Goal: Task Accomplishment & Management: Manage account settings

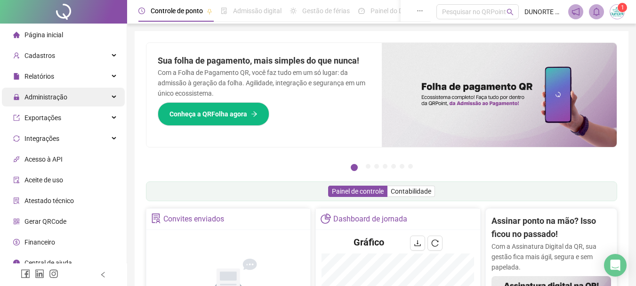
click at [76, 97] on div "Administração" at bounding box center [63, 97] width 123 height 19
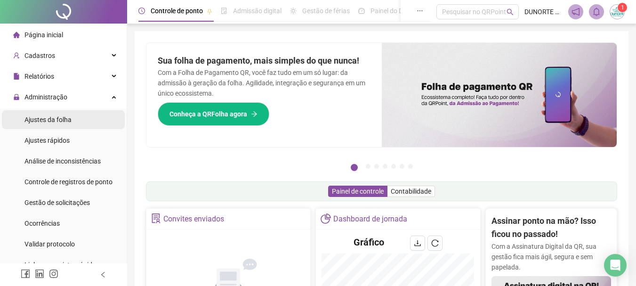
click at [77, 115] on li "Ajustes da folha" at bounding box center [63, 119] width 123 height 19
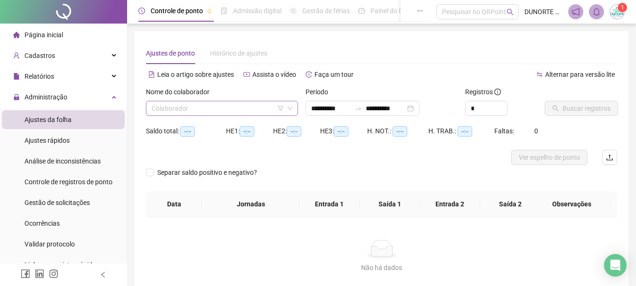
type input "**********"
click at [419, 108] on div "**********" at bounding box center [363, 108] width 114 height 15
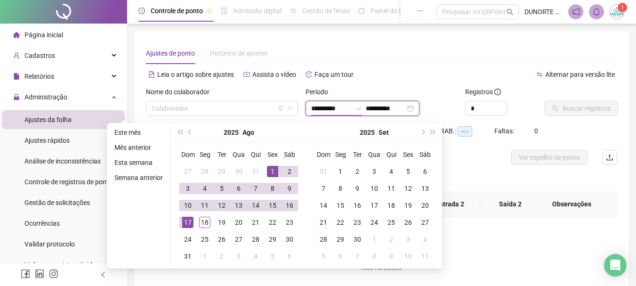
type input "**********"
drag, startPoint x: 269, startPoint y: 172, endPoint x: 265, endPoint y: 182, distance: 10.8
click at [269, 172] on div "1" at bounding box center [272, 171] width 11 height 11
type input "**********"
click at [205, 223] on div "18" at bounding box center [204, 222] width 11 height 11
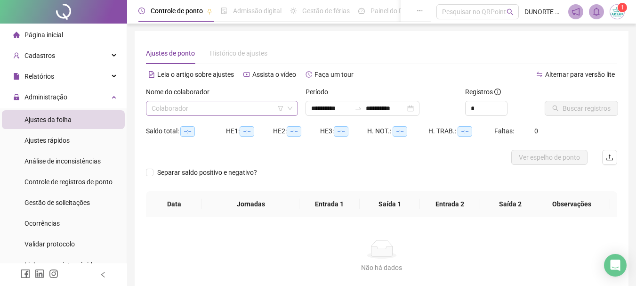
click at [190, 111] on input "search" at bounding box center [218, 108] width 132 height 14
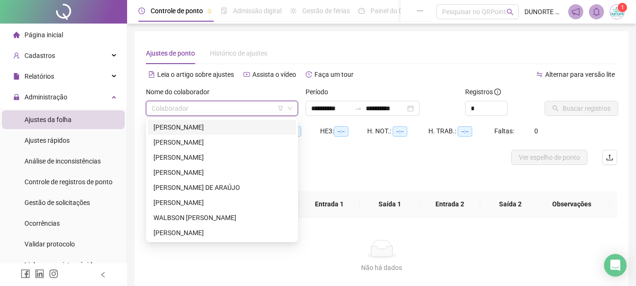
click at [185, 131] on div "[PERSON_NAME]" at bounding box center [221, 127] width 137 height 10
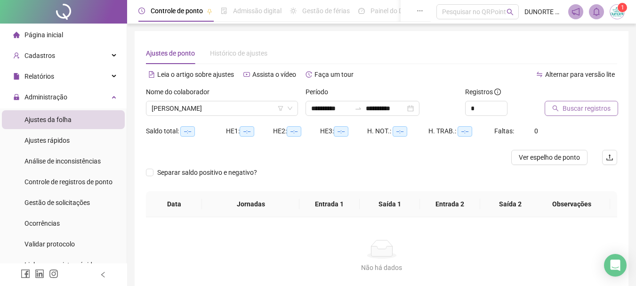
click at [603, 113] on span "Buscar registros" at bounding box center [587, 108] width 48 height 10
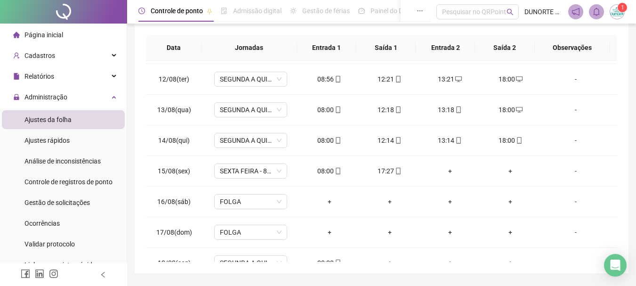
scroll to position [350, 0]
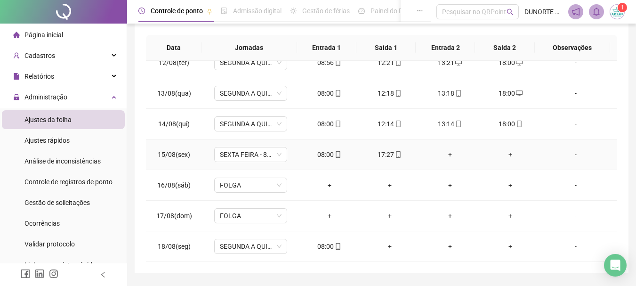
click at [443, 153] on div "+" at bounding box center [449, 154] width 45 height 10
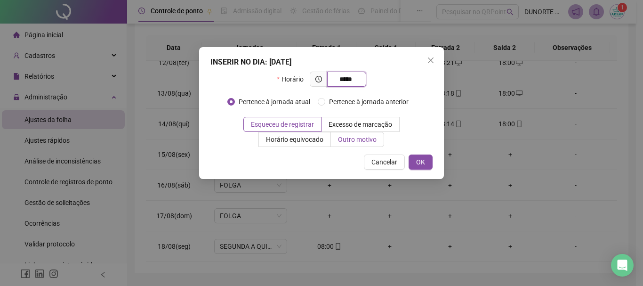
type input "*****"
click at [353, 141] on span "Outro motivo" at bounding box center [357, 140] width 39 height 8
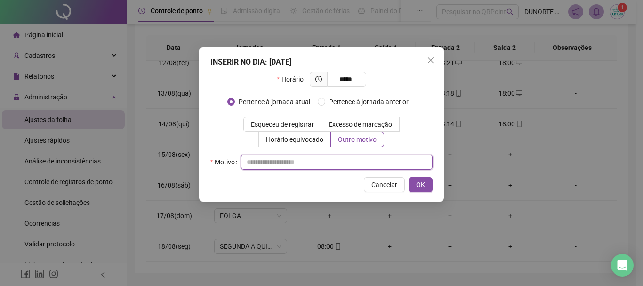
click at [318, 164] on input "text" at bounding box center [337, 161] width 192 height 15
type input "*"
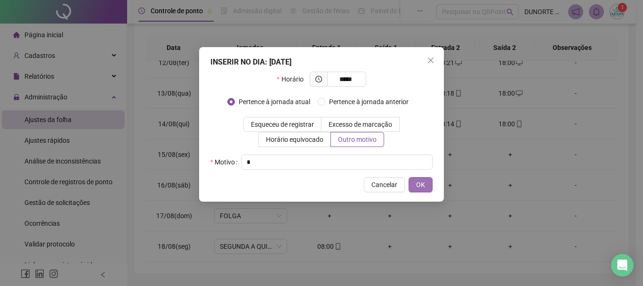
click at [417, 187] on span "OK" at bounding box center [420, 184] width 9 height 10
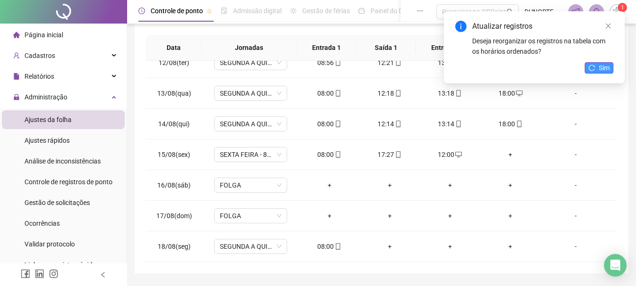
click at [605, 67] on span "Sim" at bounding box center [604, 68] width 11 height 10
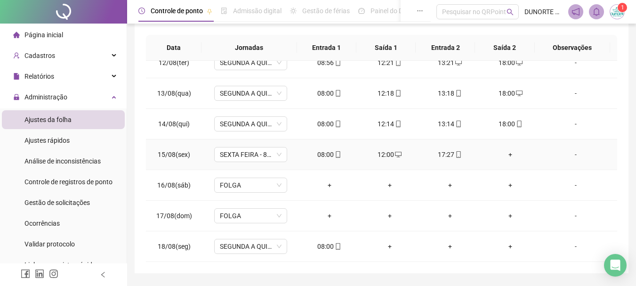
click at [504, 153] on div "+" at bounding box center [510, 154] width 45 height 10
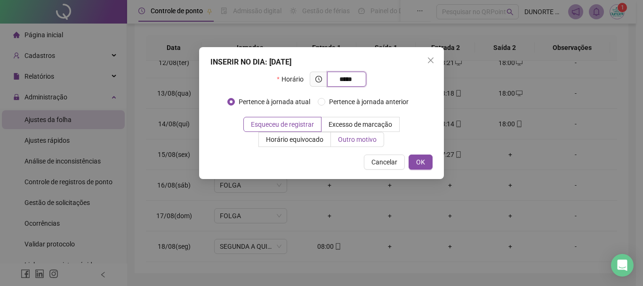
type input "*****"
click at [368, 139] on span "Outro motivo" at bounding box center [357, 140] width 39 height 8
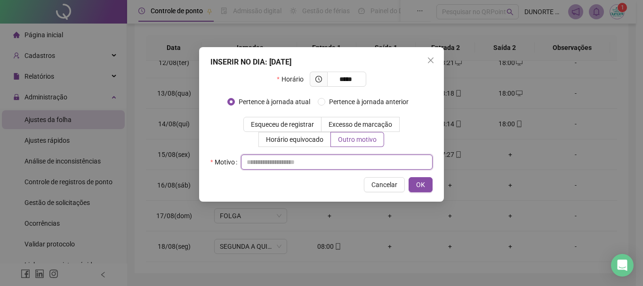
click at [326, 161] on input "text" at bounding box center [337, 161] width 192 height 15
type input "*"
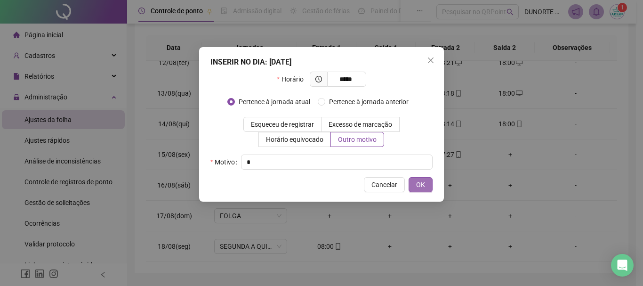
click at [421, 181] on span "OK" at bounding box center [420, 184] width 9 height 10
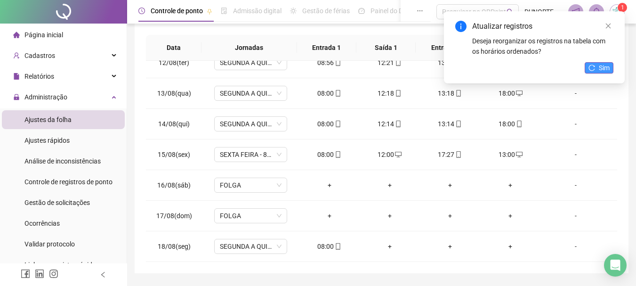
click at [611, 69] on button "Sim" at bounding box center [599, 67] width 29 height 11
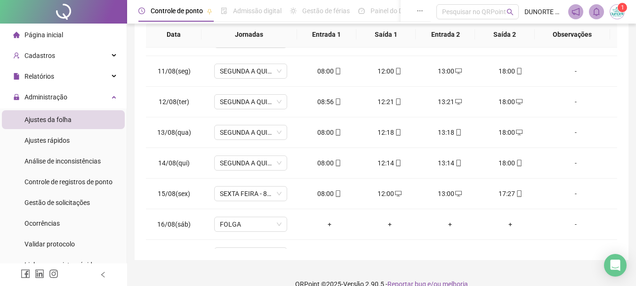
scroll to position [290, 0]
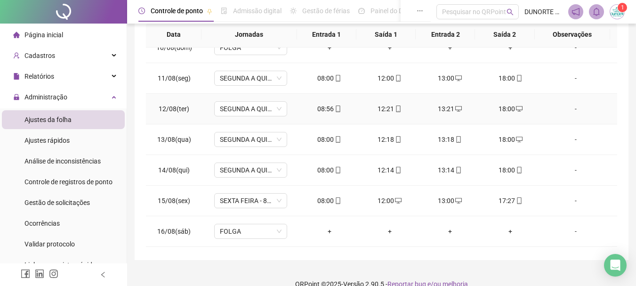
click at [325, 108] on div "08:56" at bounding box center [329, 109] width 45 height 10
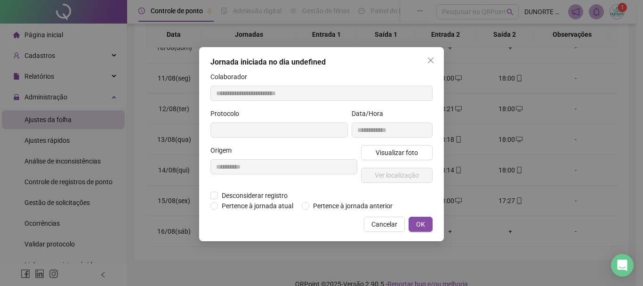
type input "**********"
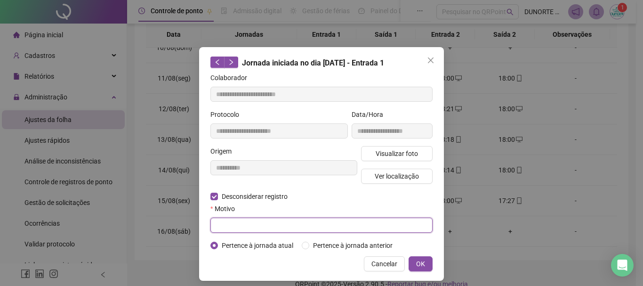
click at [383, 228] on input "text" at bounding box center [321, 224] width 222 height 15
type input "*"
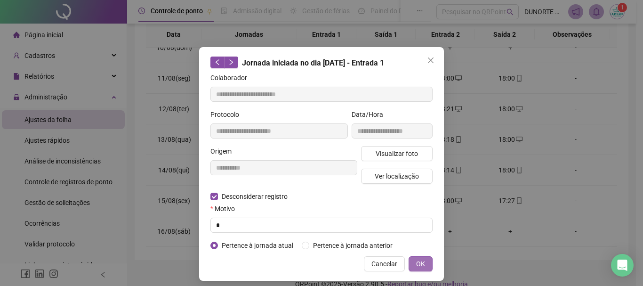
click at [420, 260] on span "OK" at bounding box center [420, 263] width 9 height 10
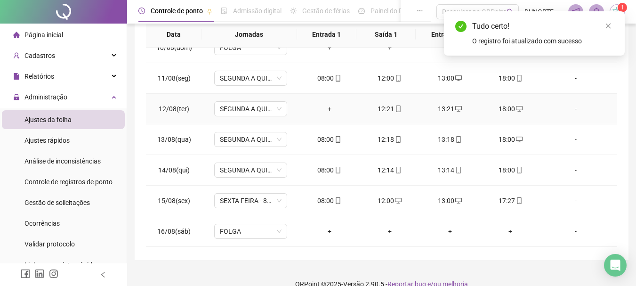
click at [322, 105] on div "+" at bounding box center [329, 109] width 45 height 10
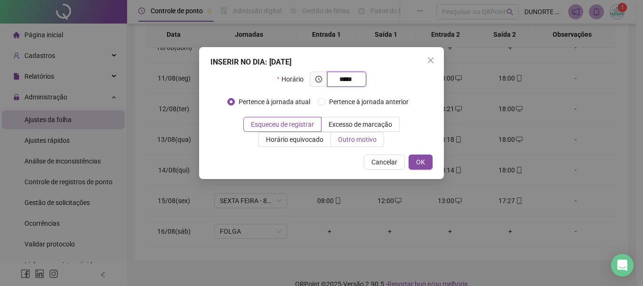
type input "*****"
click at [345, 144] on label "Outro motivo" at bounding box center [357, 139] width 53 height 15
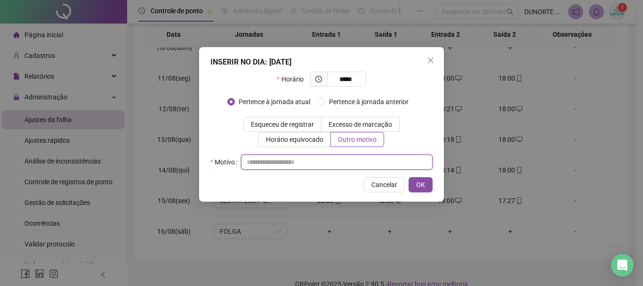
click at [325, 162] on input "text" at bounding box center [337, 161] width 192 height 15
type input "*"
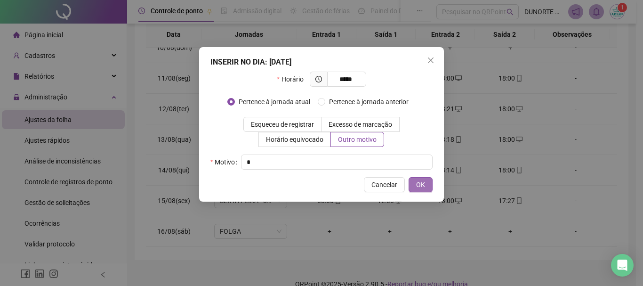
click at [423, 182] on span "OK" at bounding box center [420, 184] width 9 height 10
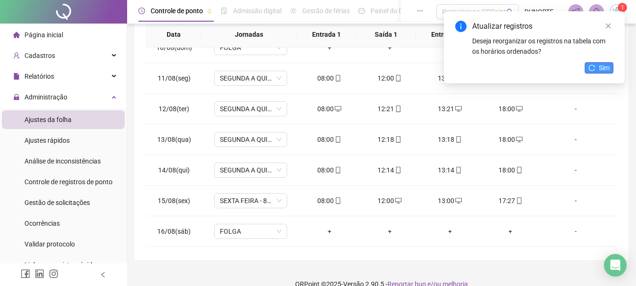
click at [600, 69] on span "Sim" at bounding box center [604, 68] width 11 height 10
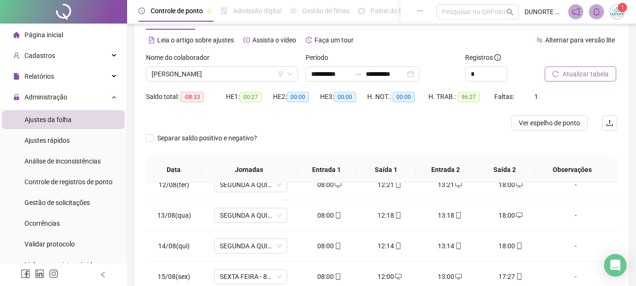
scroll to position [34, 0]
click at [263, 74] on span "[PERSON_NAME]" at bounding box center [222, 74] width 141 height 14
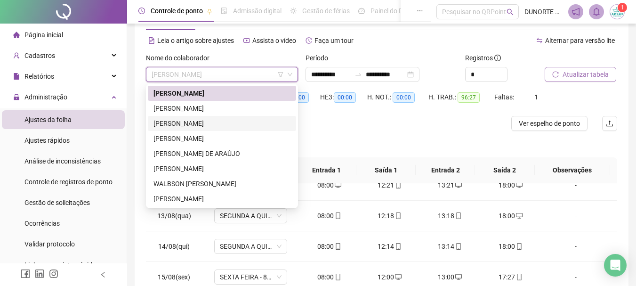
click at [202, 111] on div "[PERSON_NAME]" at bounding box center [221, 108] width 137 height 10
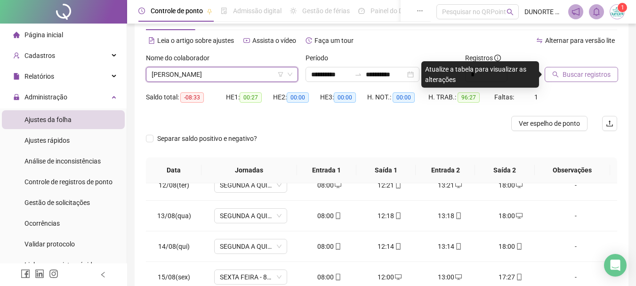
click at [571, 69] on span "Buscar registros" at bounding box center [587, 74] width 48 height 10
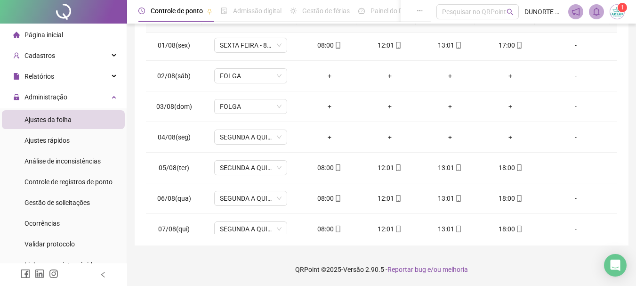
scroll to position [0, 0]
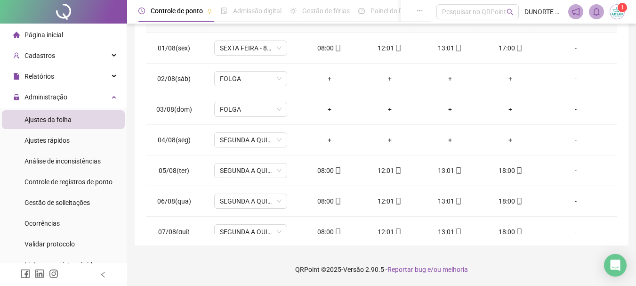
drag, startPoint x: 611, startPoint y: 44, endPoint x: 621, endPoint y: 45, distance: 9.9
click at [621, 45] on div "**********" at bounding box center [382, 46] width 494 height 398
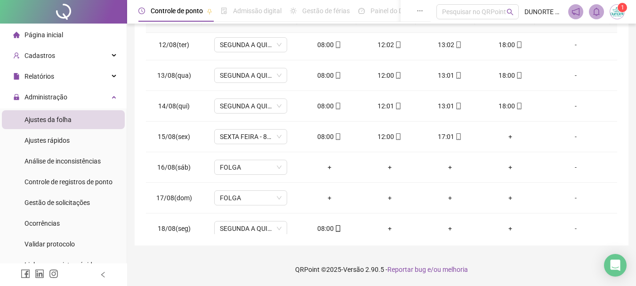
scroll to position [350, 0]
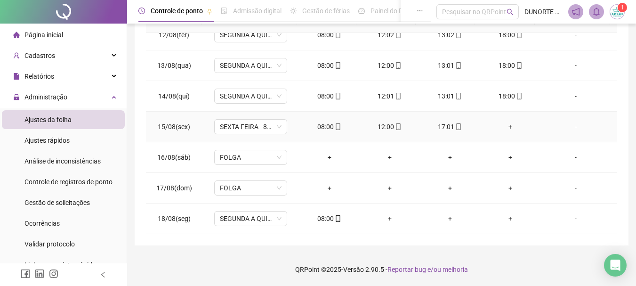
click at [506, 127] on div "+" at bounding box center [510, 126] width 45 height 10
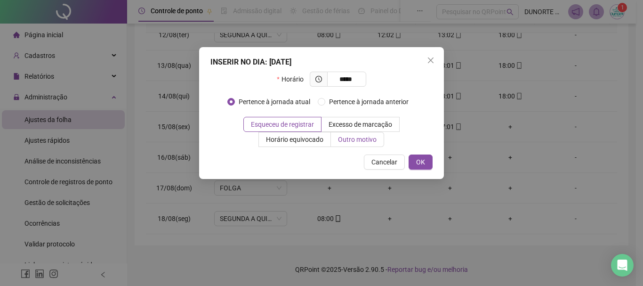
type input "*****"
click at [370, 142] on span "Outro motivo" at bounding box center [357, 140] width 39 height 8
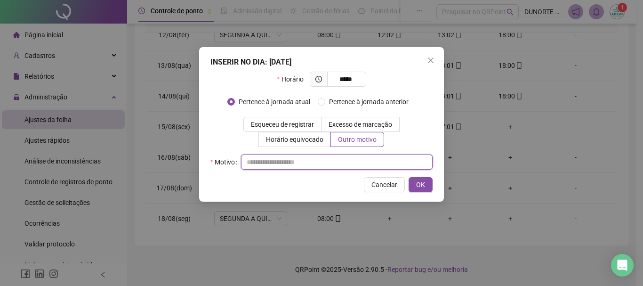
click at [343, 163] on input "text" at bounding box center [337, 161] width 192 height 15
type input "*"
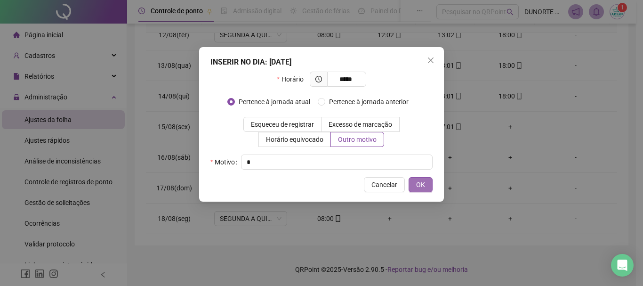
click at [416, 178] on button "OK" at bounding box center [421, 184] width 24 height 15
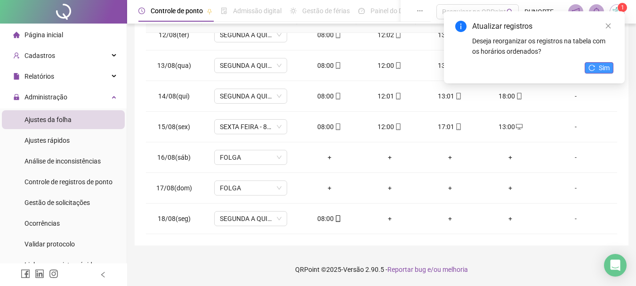
click at [609, 68] on span "Sim" at bounding box center [604, 68] width 11 height 10
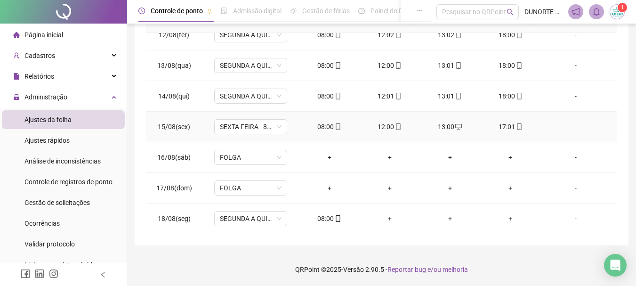
click at [504, 127] on div "17:01" at bounding box center [510, 126] width 45 height 10
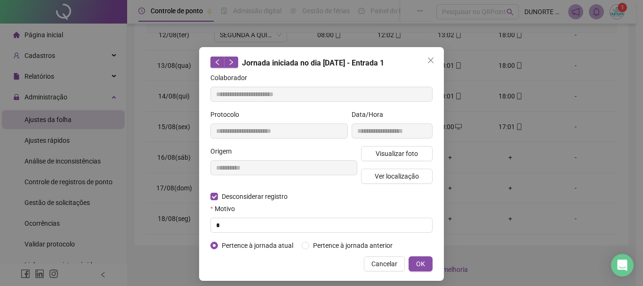
type input "**********"
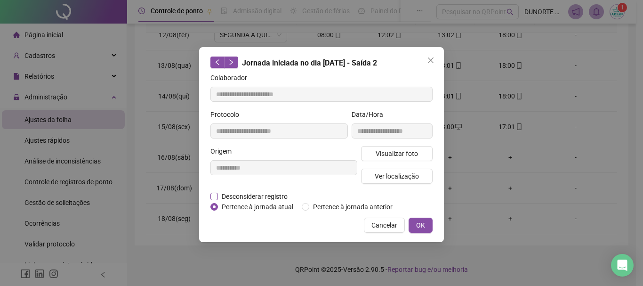
click at [224, 195] on span "Desconsiderar registro" at bounding box center [254, 196] width 73 height 10
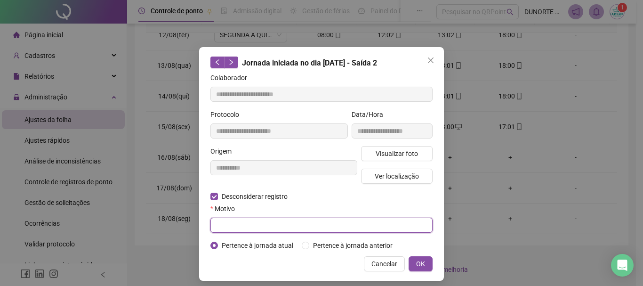
click at [354, 225] on input "text" at bounding box center [321, 224] width 222 height 15
type input "*"
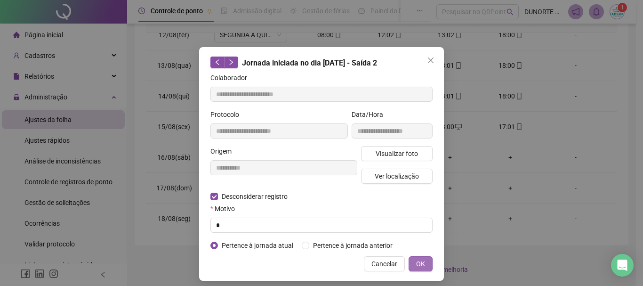
click at [425, 260] on button "OK" at bounding box center [421, 263] width 24 height 15
click at [418, 262] on span "OK" at bounding box center [420, 263] width 9 height 10
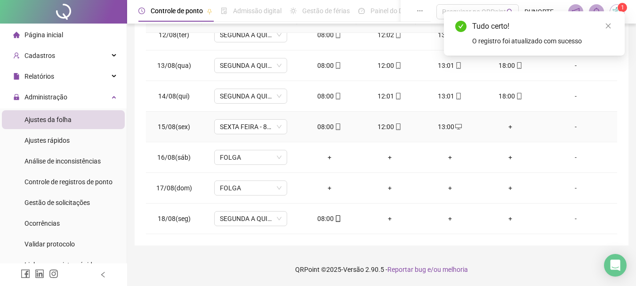
click at [504, 126] on div "+" at bounding box center [510, 126] width 45 height 10
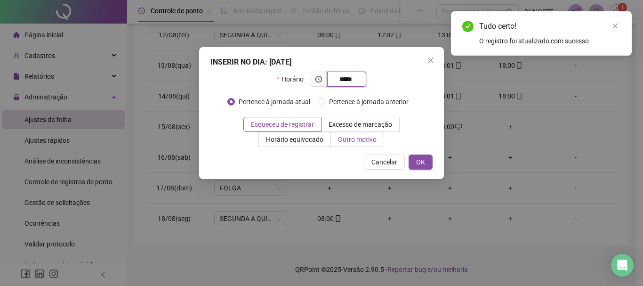
type input "*****"
click at [367, 140] on span "Outro motivo" at bounding box center [357, 140] width 39 height 8
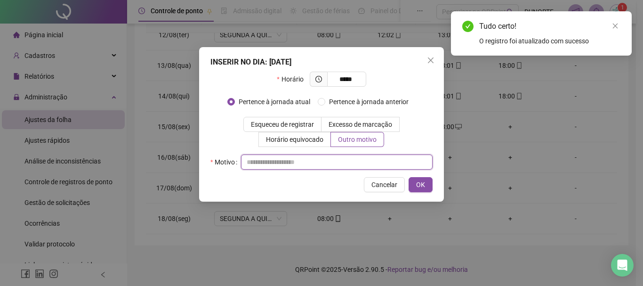
click at [332, 165] on input "text" at bounding box center [337, 161] width 192 height 15
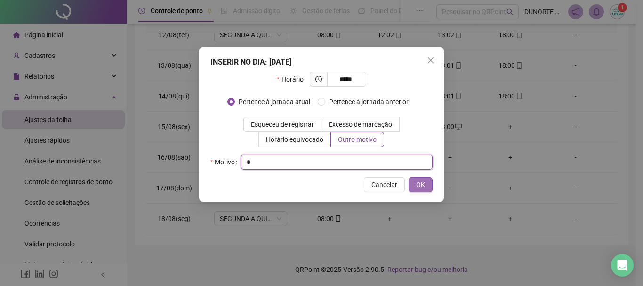
type input "*"
click at [430, 182] on button "OK" at bounding box center [421, 184] width 24 height 15
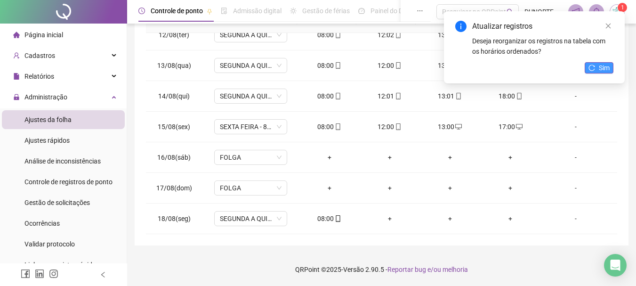
click at [608, 66] on span "Sim" at bounding box center [604, 68] width 11 height 10
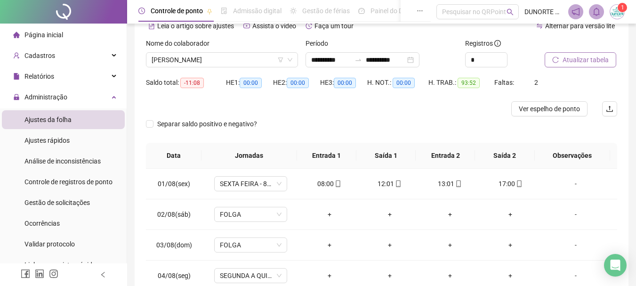
scroll to position [48, 0]
click at [185, 59] on span "[PERSON_NAME]" at bounding box center [222, 61] width 141 height 14
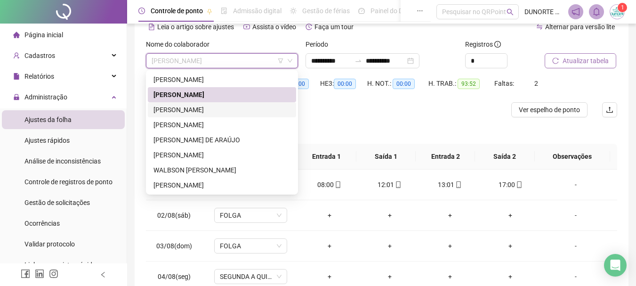
click at [194, 108] on div "[PERSON_NAME]" at bounding box center [221, 110] width 137 height 10
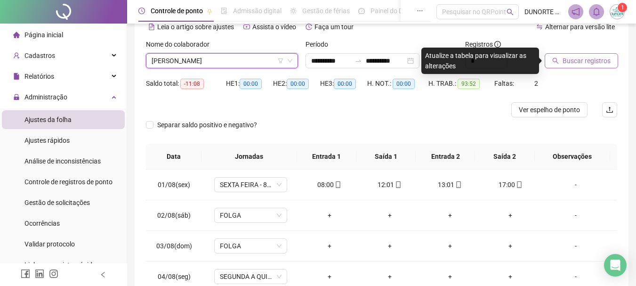
click at [578, 63] on span "Buscar registros" at bounding box center [587, 61] width 48 height 10
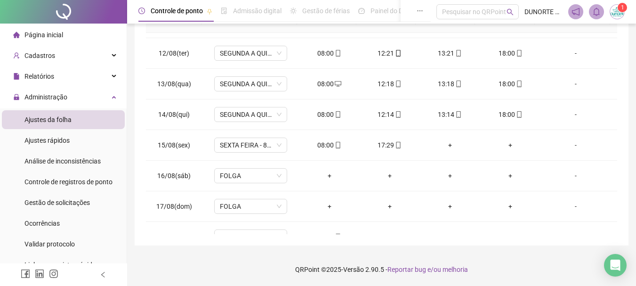
scroll to position [336, 0]
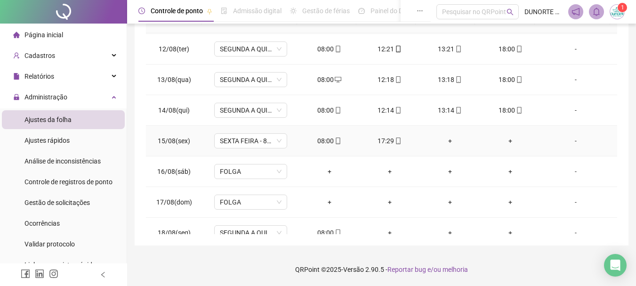
click at [445, 141] on div "+" at bounding box center [449, 141] width 45 height 10
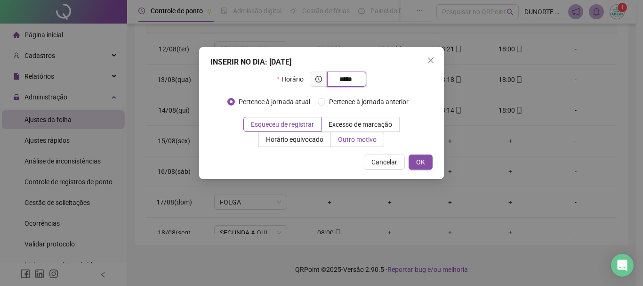
type input "*****"
click at [364, 143] on span "Outro motivo" at bounding box center [357, 140] width 39 height 8
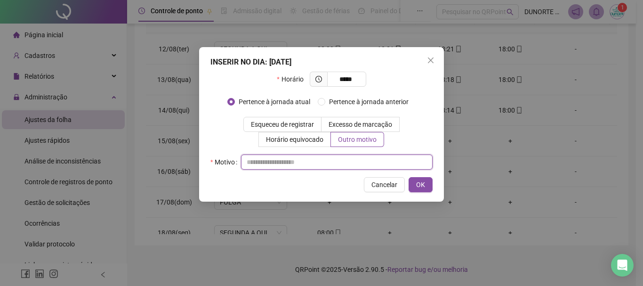
click at [319, 166] on input "text" at bounding box center [337, 161] width 192 height 15
type input "*"
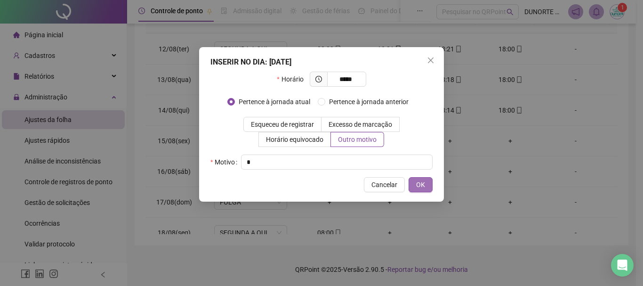
click at [420, 181] on span "OK" at bounding box center [420, 184] width 9 height 10
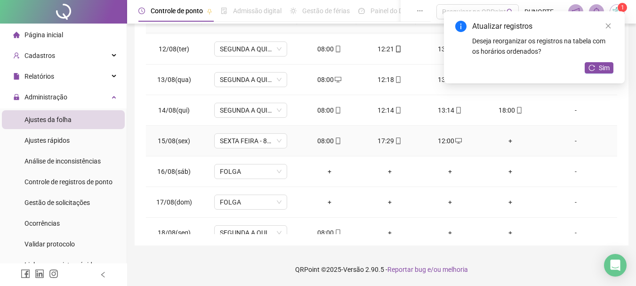
click at [503, 140] on div "+" at bounding box center [510, 141] width 45 height 10
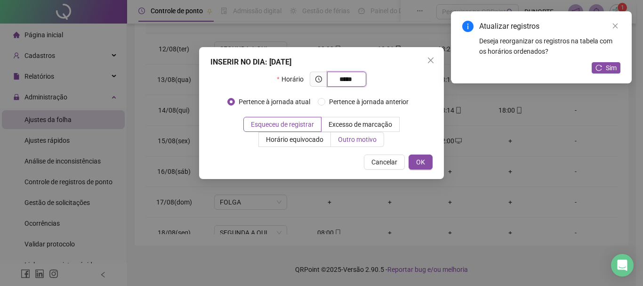
type input "*****"
click at [361, 139] on span "Outro motivo" at bounding box center [357, 140] width 39 height 8
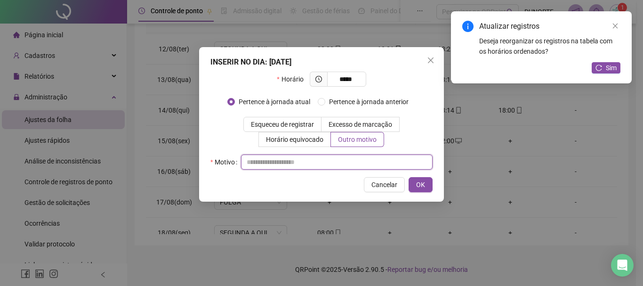
click at [297, 162] on input "text" at bounding box center [337, 161] width 192 height 15
type input "*"
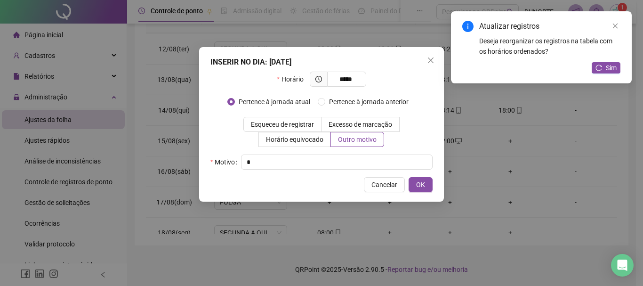
click at [433, 178] on div "INSERIR NO DIA : [DATE] Horário ***** Pertence à jornada atual [GEOGRAPHIC_DATA…" at bounding box center [321, 124] width 245 height 154
click at [428, 182] on button "OK" at bounding box center [421, 184] width 24 height 15
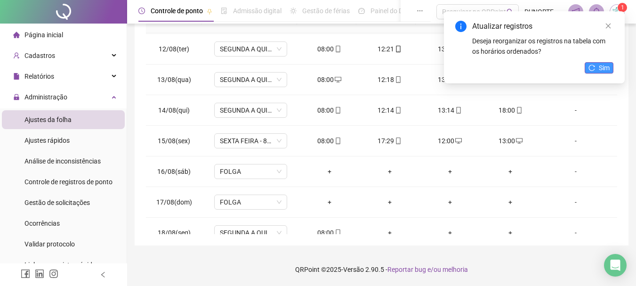
click at [603, 68] on span "Sim" at bounding box center [604, 68] width 11 height 10
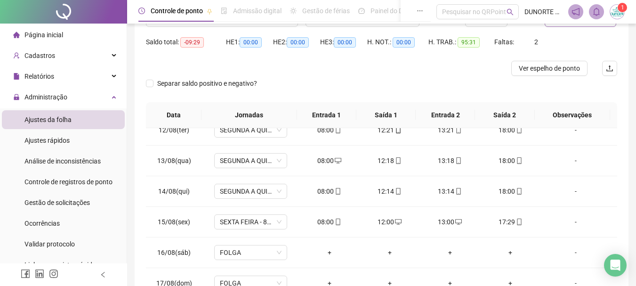
scroll to position [77, 0]
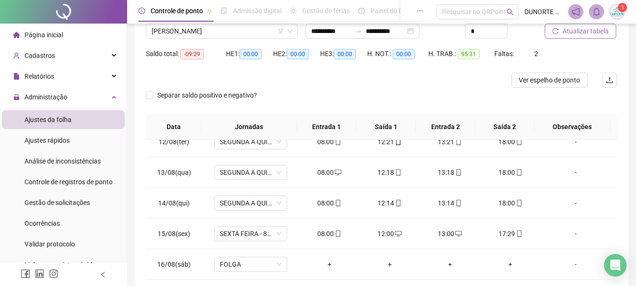
drag, startPoint x: 635, startPoint y: 129, endPoint x: 635, endPoint y: 143, distance: 13.7
click at [635, 143] on div "**********" at bounding box center [381, 158] width 509 height 470
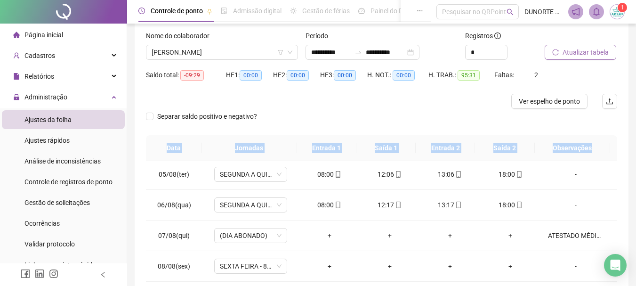
scroll to position [53, 0]
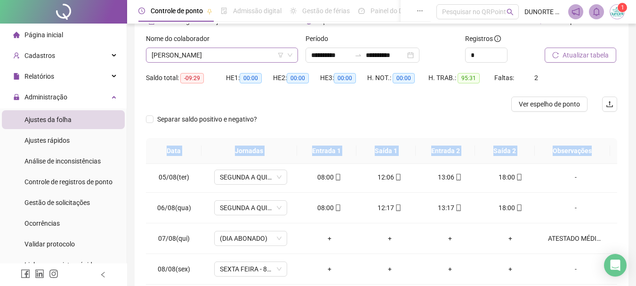
click at [223, 55] on span "[PERSON_NAME]" at bounding box center [222, 55] width 141 height 14
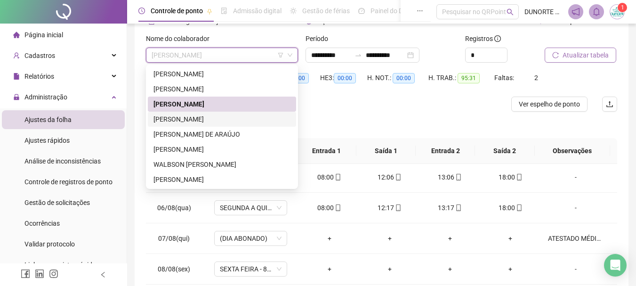
click at [205, 119] on div "[PERSON_NAME]" at bounding box center [221, 119] width 137 height 10
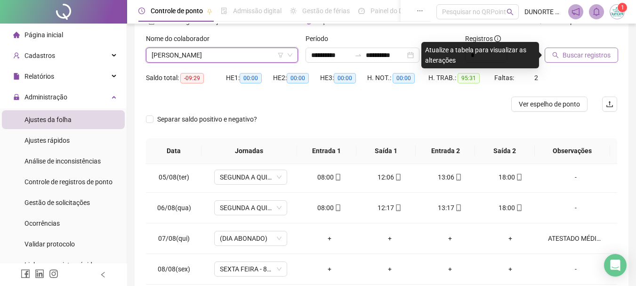
click at [584, 58] on span "Buscar registros" at bounding box center [587, 55] width 48 height 10
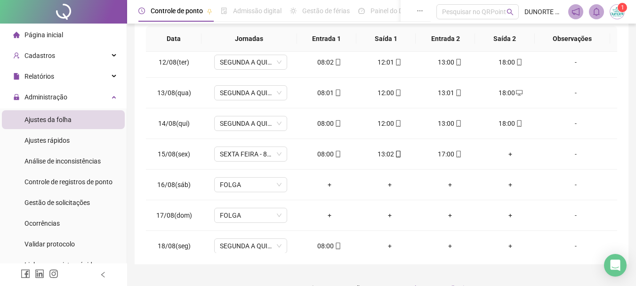
scroll to position [347, 0]
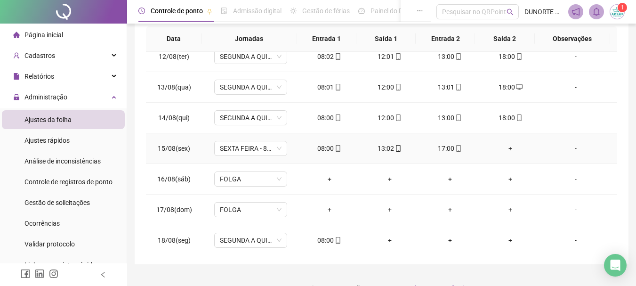
click at [506, 149] on div "+" at bounding box center [510, 148] width 45 height 10
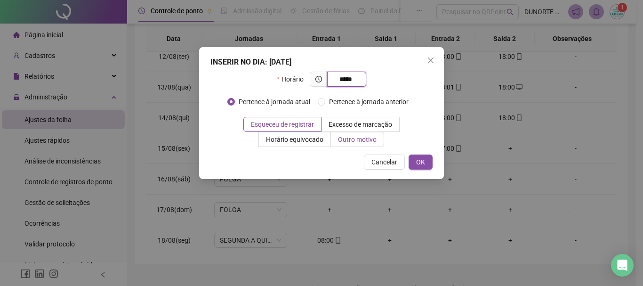
type input "*****"
click at [346, 140] on span "Outro motivo" at bounding box center [357, 140] width 39 height 8
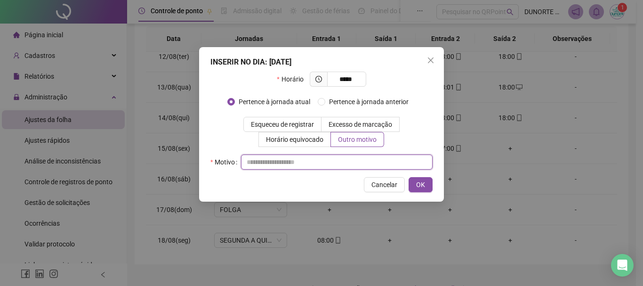
click at [343, 161] on input "text" at bounding box center [337, 161] width 192 height 15
type input "*"
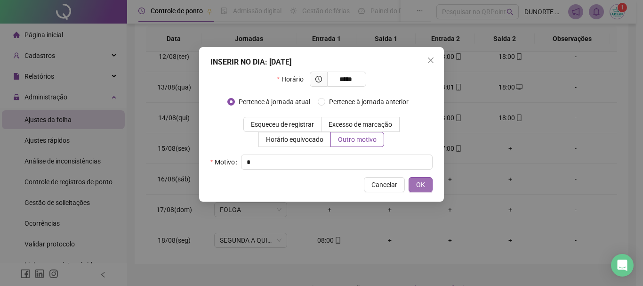
drag, startPoint x: 416, startPoint y: 185, endPoint x: 410, endPoint y: 192, distance: 8.7
click at [417, 185] on span "OK" at bounding box center [420, 184] width 9 height 10
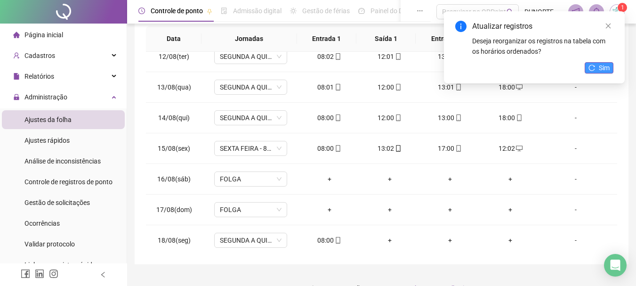
click at [597, 66] on button "Sim" at bounding box center [599, 67] width 29 height 11
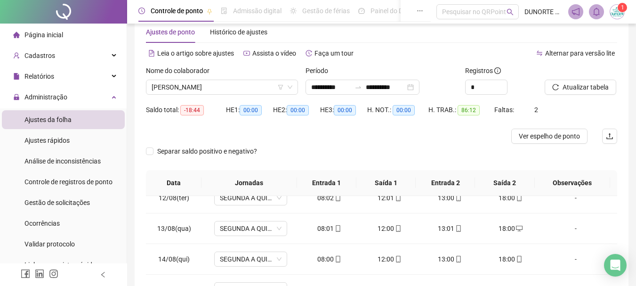
scroll to position [0, 0]
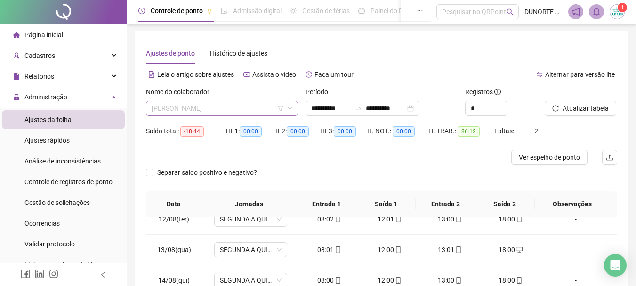
click at [212, 108] on span "[PERSON_NAME]" at bounding box center [222, 108] width 141 height 14
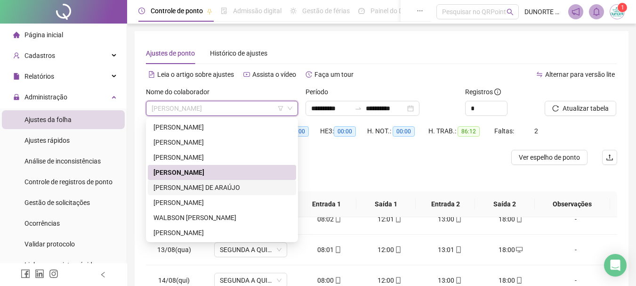
click at [187, 183] on div "[PERSON_NAME] DE ARAÚJO" at bounding box center [221, 187] width 137 height 10
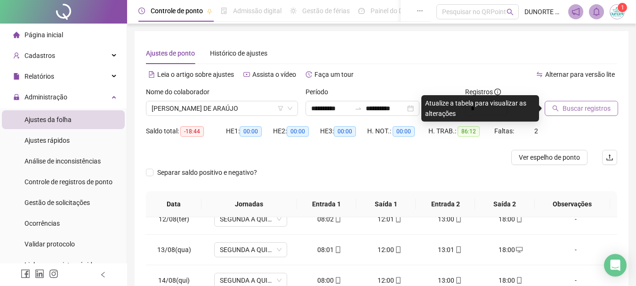
click at [584, 104] on span "Buscar registros" at bounding box center [587, 108] width 48 height 10
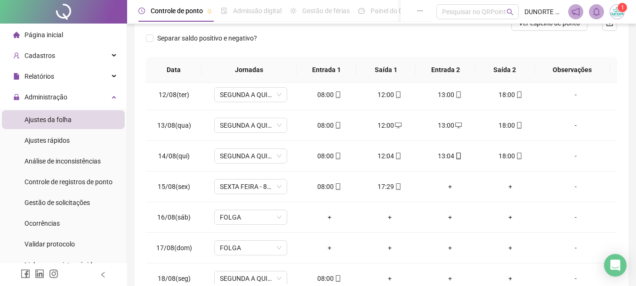
scroll to position [341, 0]
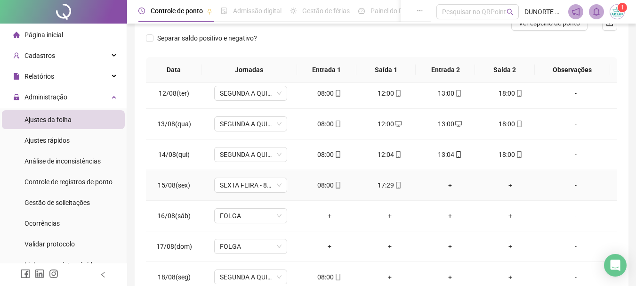
click at [444, 186] on div "+" at bounding box center [449, 185] width 45 height 10
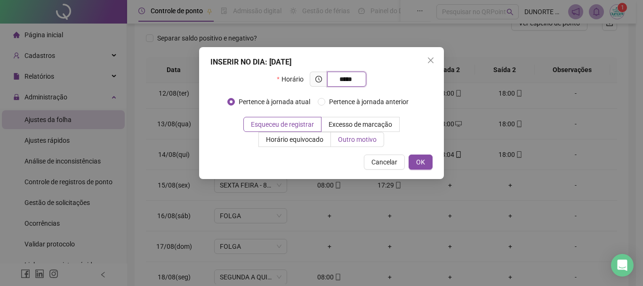
type input "*****"
click at [378, 146] on label "Outro motivo" at bounding box center [357, 139] width 53 height 15
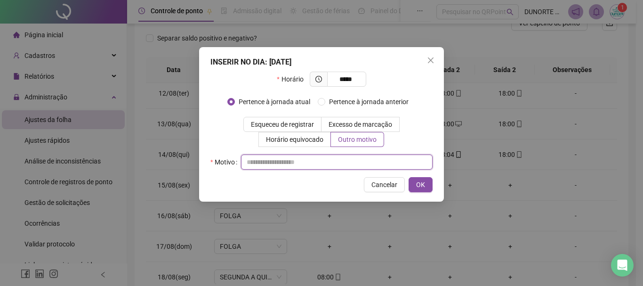
click at [342, 164] on input "text" at bounding box center [337, 161] width 192 height 15
type input "*"
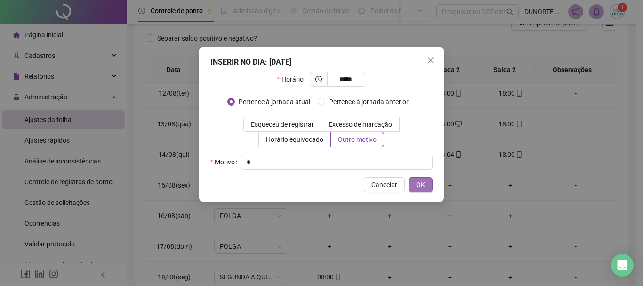
click at [421, 187] on span "OK" at bounding box center [420, 184] width 9 height 10
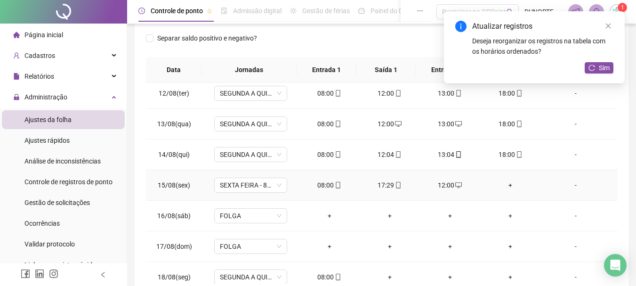
click at [504, 186] on div "+" at bounding box center [510, 185] width 45 height 10
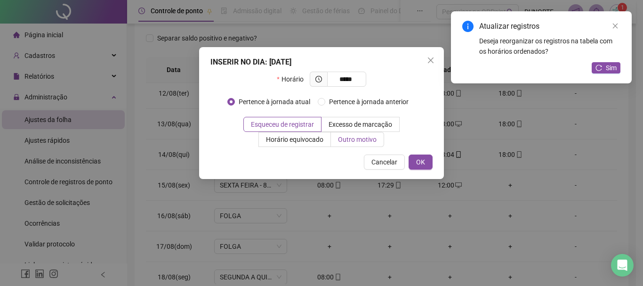
type input "*****"
click at [352, 140] on span "Outro motivo" at bounding box center [357, 140] width 39 height 8
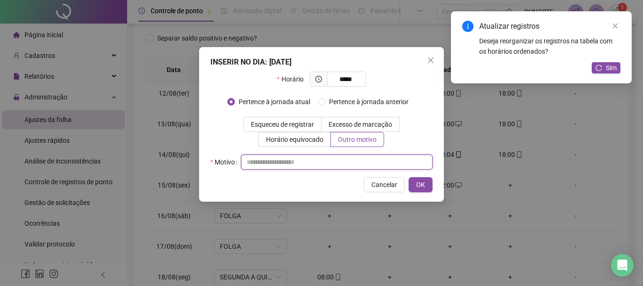
click at [313, 163] on input "text" at bounding box center [337, 161] width 192 height 15
type input "*"
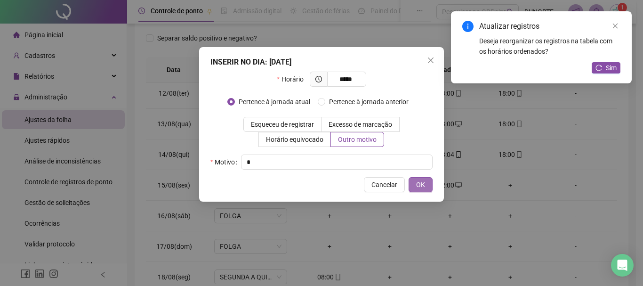
click at [424, 179] on button "OK" at bounding box center [421, 184] width 24 height 15
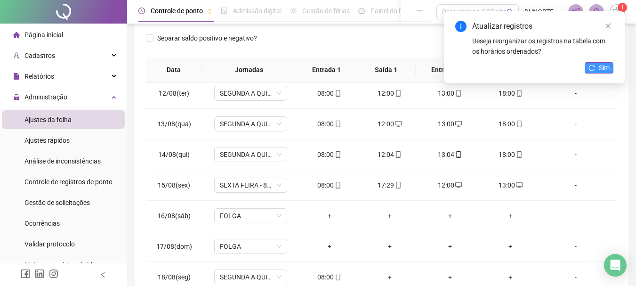
click at [600, 63] on span "Sim" at bounding box center [604, 68] width 11 height 10
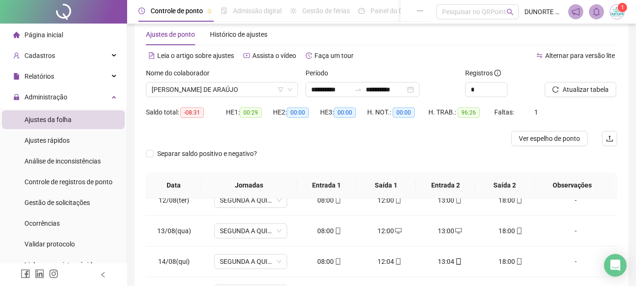
scroll to position [1, 0]
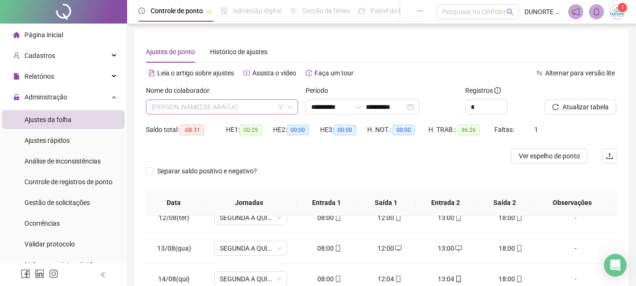
drag, startPoint x: 207, startPoint y: 104, endPoint x: 212, endPoint y: 103, distance: 4.9
click at [210, 104] on span "[PERSON_NAME] DE ARAÚJO" at bounding box center [222, 107] width 141 height 14
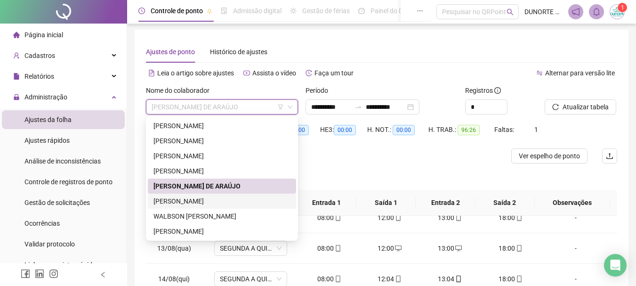
click at [185, 202] on div "[PERSON_NAME]" at bounding box center [221, 201] width 137 height 10
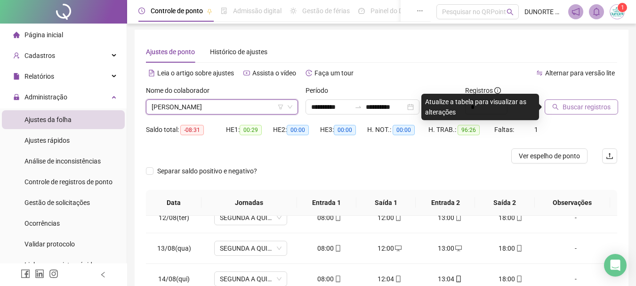
click at [571, 105] on span "Buscar registros" at bounding box center [587, 107] width 48 height 10
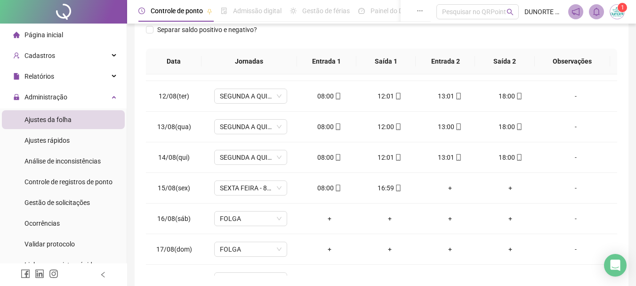
scroll to position [337, 0]
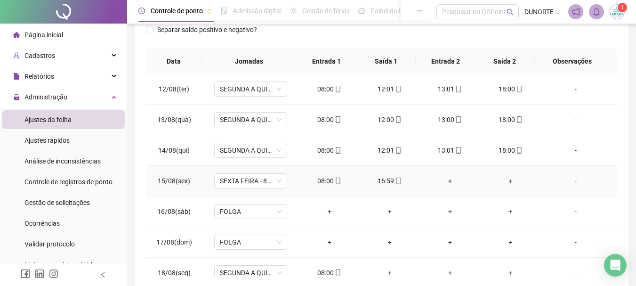
click at [445, 178] on div "+" at bounding box center [449, 181] width 45 height 10
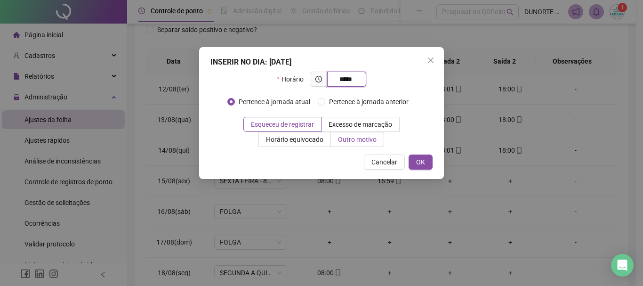
type input "*****"
click at [368, 142] on span "Outro motivo" at bounding box center [357, 140] width 39 height 8
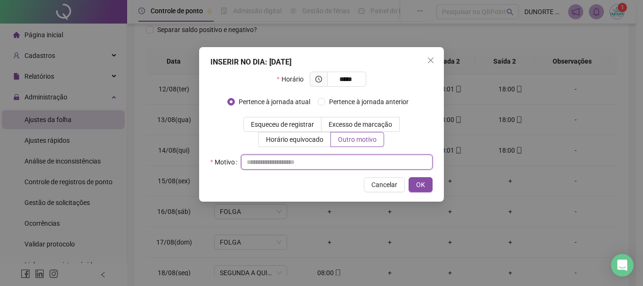
click at [352, 161] on input "text" at bounding box center [337, 161] width 192 height 15
type input "*"
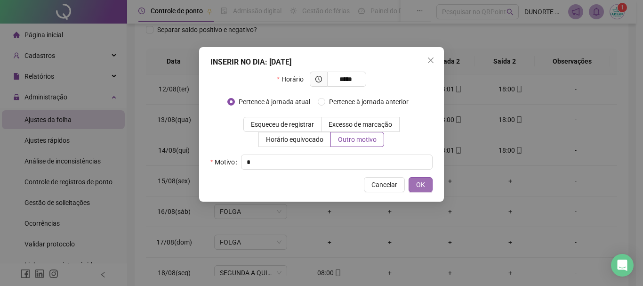
click at [428, 187] on button "OK" at bounding box center [421, 184] width 24 height 15
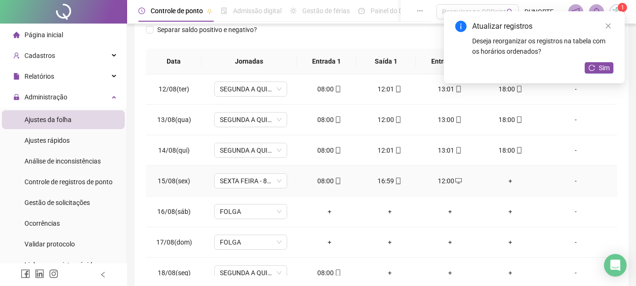
click at [507, 181] on div "+" at bounding box center [510, 181] width 45 height 10
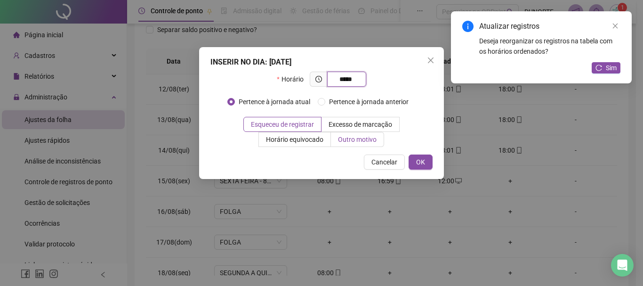
type input "*****"
click at [347, 137] on span "Outro motivo" at bounding box center [357, 140] width 39 height 8
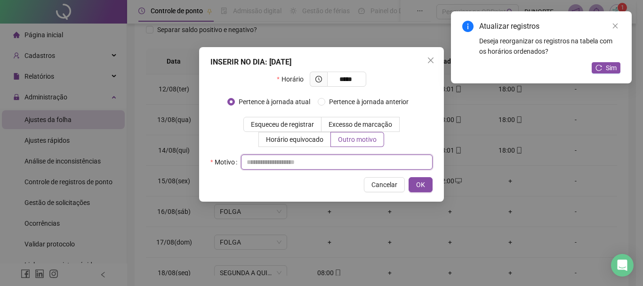
click at [322, 164] on input "text" at bounding box center [337, 161] width 192 height 15
type input "*"
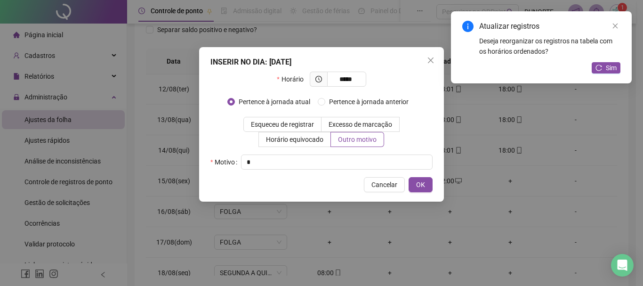
click at [426, 171] on div "INSERIR NO DIA : [DATE] Horário ***** Pertence à jornada atual [GEOGRAPHIC_DATA…" at bounding box center [321, 124] width 245 height 154
click at [424, 181] on span "OK" at bounding box center [420, 184] width 9 height 10
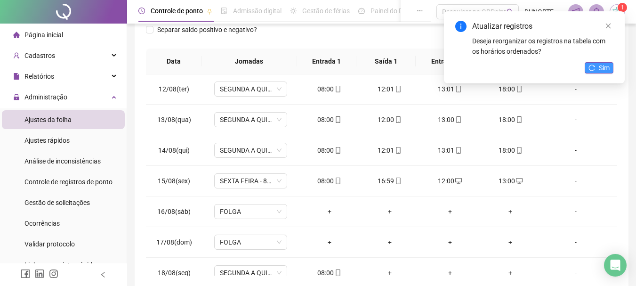
click at [601, 68] on span "Sim" at bounding box center [604, 68] width 11 height 10
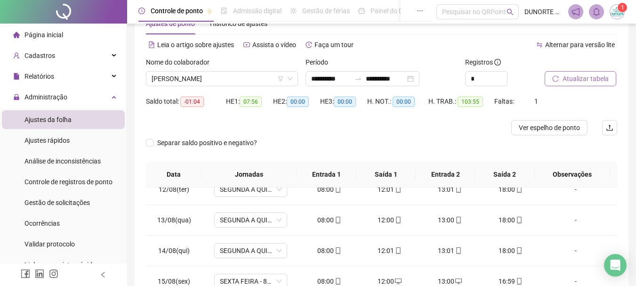
scroll to position [23, 0]
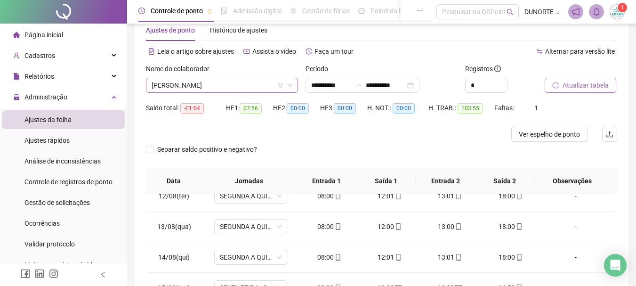
click at [227, 88] on span "[PERSON_NAME]" at bounding box center [222, 85] width 141 height 14
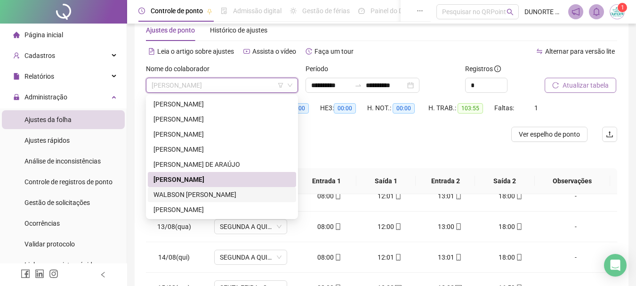
click at [215, 190] on div "WALBSON [PERSON_NAME]" at bounding box center [221, 194] width 137 height 10
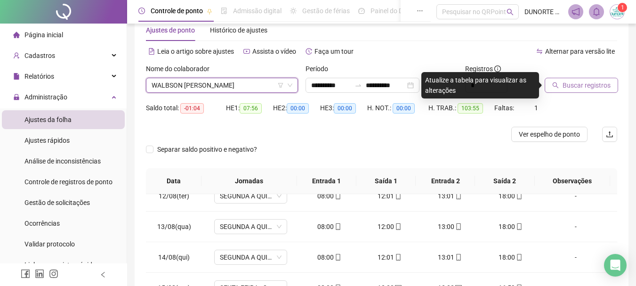
click at [583, 86] on span "Buscar registros" at bounding box center [587, 85] width 48 height 10
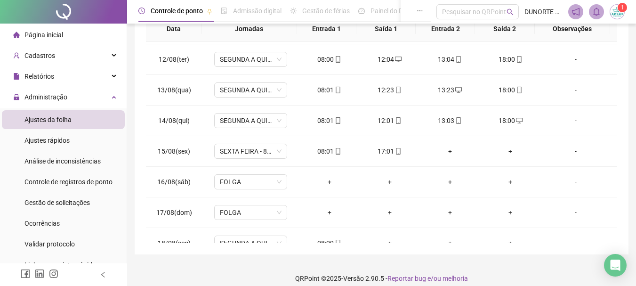
scroll to position [347, 0]
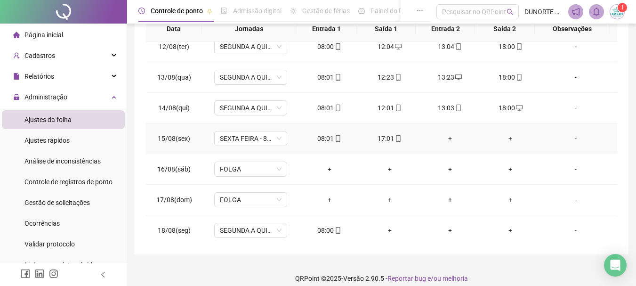
click at [444, 138] on div "+" at bounding box center [449, 138] width 45 height 10
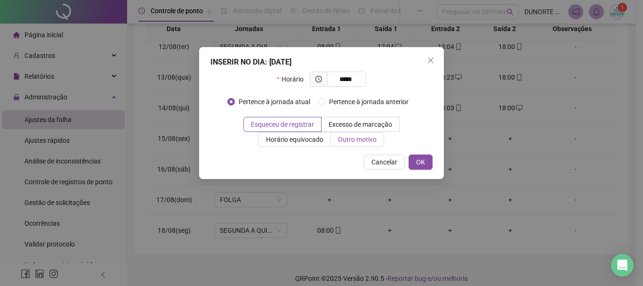
type input "*****"
click at [381, 137] on label "Outro motivo" at bounding box center [357, 139] width 53 height 15
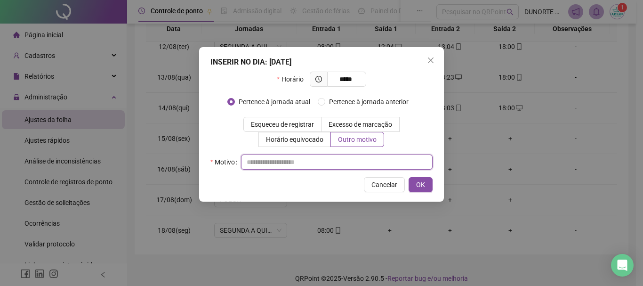
click at [322, 163] on input "text" at bounding box center [337, 161] width 192 height 15
type input "*"
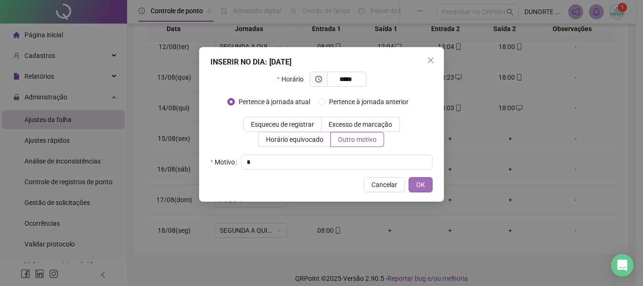
click at [421, 185] on span "OK" at bounding box center [420, 184] width 9 height 10
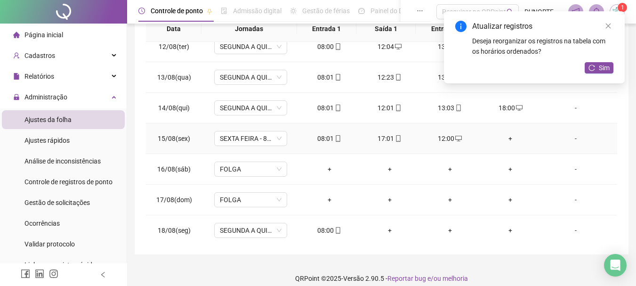
click at [501, 138] on div "+" at bounding box center [510, 138] width 45 height 10
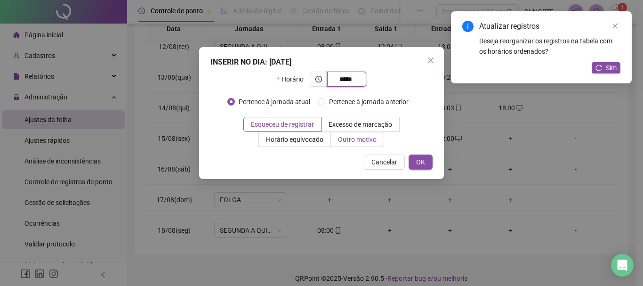
type input "*****"
click at [375, 145] on label "Outro motivo" at bounding box center [357, 139] width 53 height 15
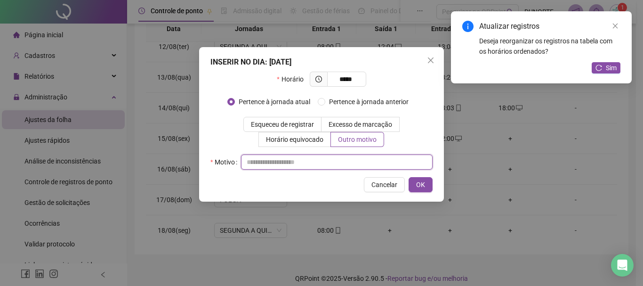
click at [354, 157] on input "text" at bounding box center [337, 161] width 192 height 15
type input "*"
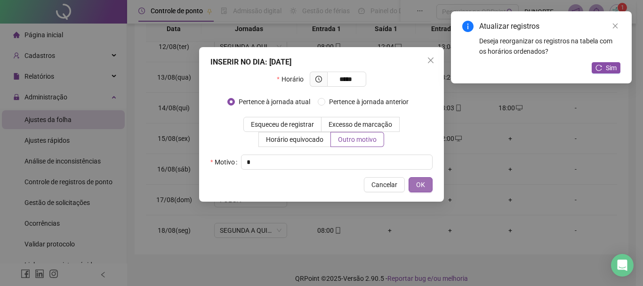
click at [424, 180] on span "OK" at bounding box center [420, 184] width 9 height 10
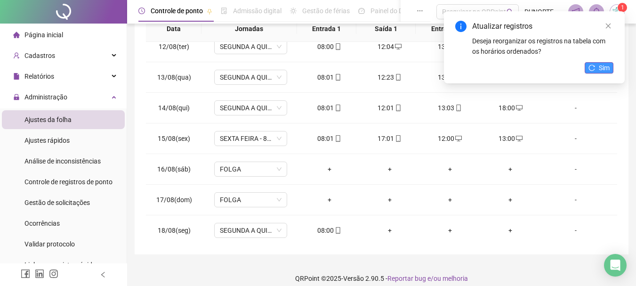
click at [606, 65] on span "Sim" at bounding box center [604, 68] width 11 height 10
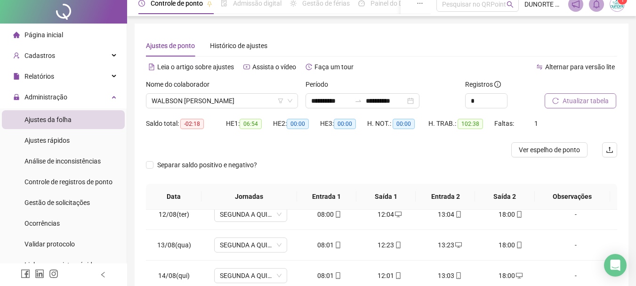
scroll to position [0, 0]
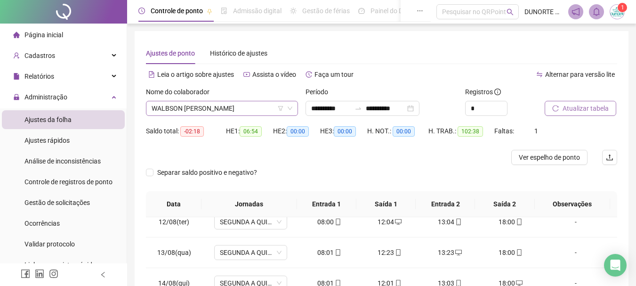
click at [196, 109] on span "WALBSON [PERSON_NAME]" at bounding box center [222, 108] width 141 height 14
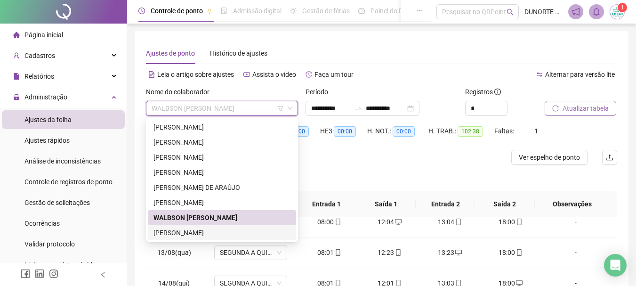
click at [187, 229] on div "[PERSON_NAME]" at bounding box center [221, 232] width 137 height 10
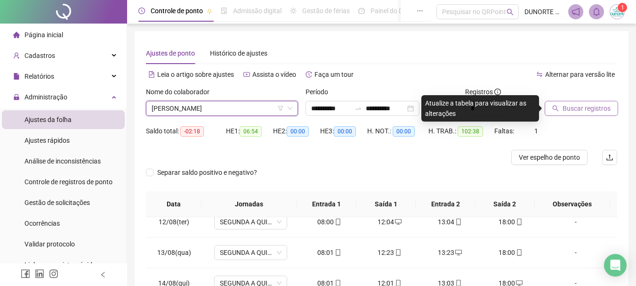
click at [595, 109] on span "Buscar registros" at bounding box center [587, 108] width 48 height 10
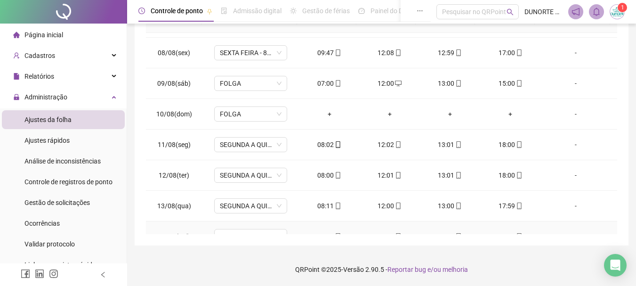
scroll to position [209, 0]
click at [327, 176] on div "08:00" at bounding box center [329, 176] width 45 height 10
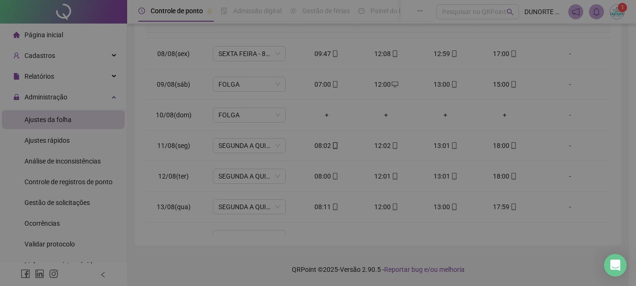
type input "**********"
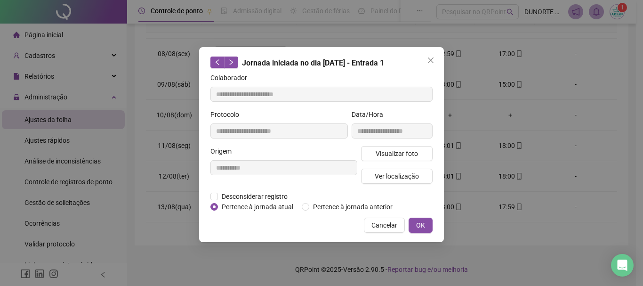
click at [430, 61] on icon "close" at bounding box center [431, 60] width 8 height 8
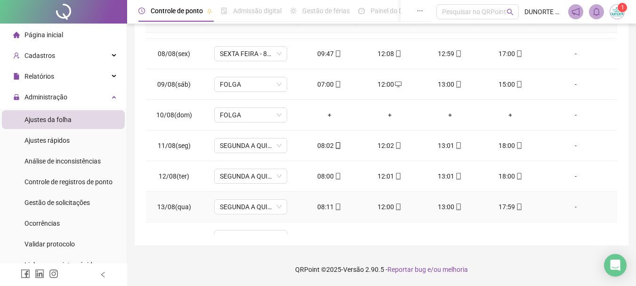
click at [322, 208] on div "08:11" at bounding box center [329, 206] width 45 height 10
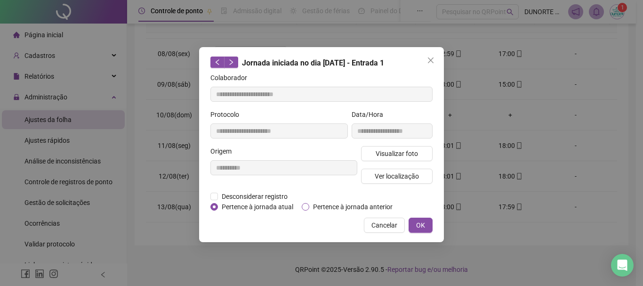
type input "**********"
click at [248, 191] on span "Desconsiderar registro" at bounding box center [254, 196] width 73 height 10
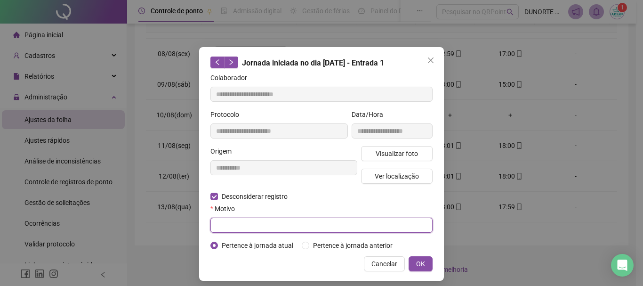
click at [308, 230] on input "text" at bounding box center [321, 224] width 222 height 15
type input "*"
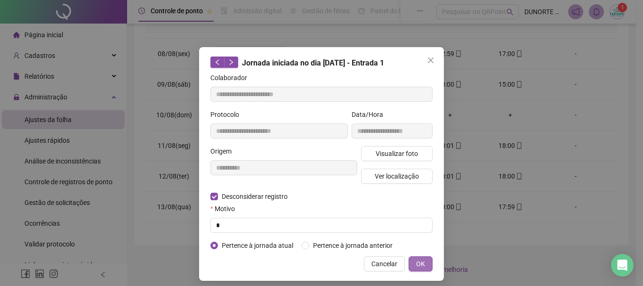
click at [426, 263] on button "OK" at bounding box center [421, 263] width 24 height 15
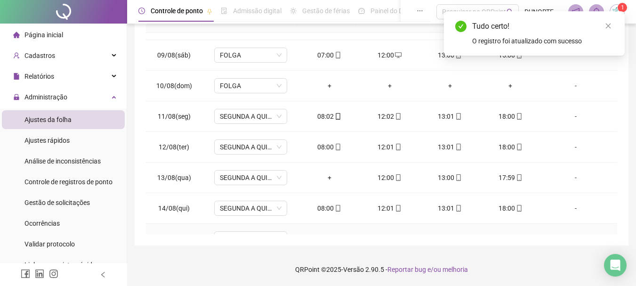
scroll to position [256, 0]
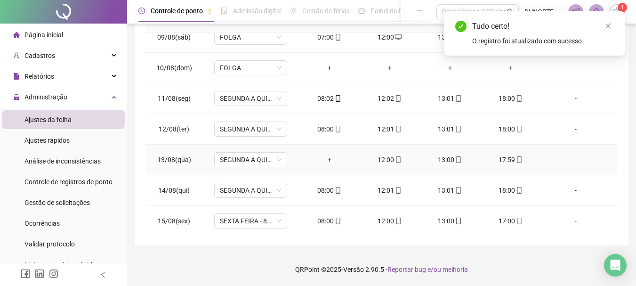
click at [325, 158] on div "+" at bounding box center [329, 159] width 45 height 10
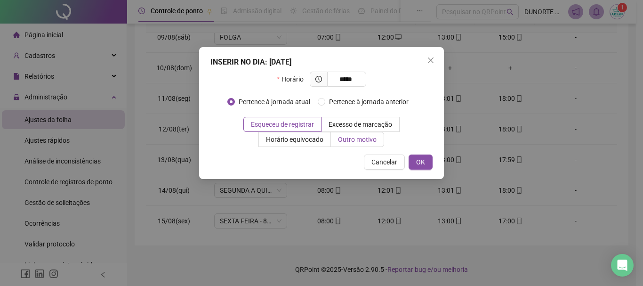
type input "*****"
click at [346, 141] on span "Outro motivo" at bounding box center [357, 140] width 39 height 8
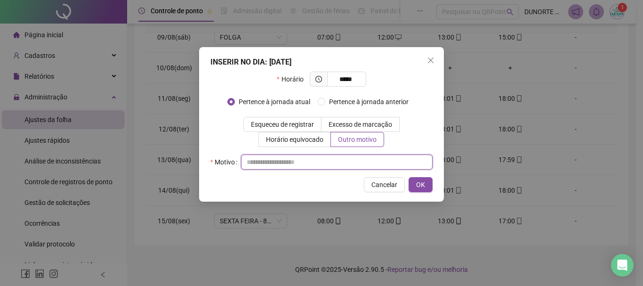
click at [319, 160] on input "text" at bounding box center [337, 161] width 192 height 15
type input "*"
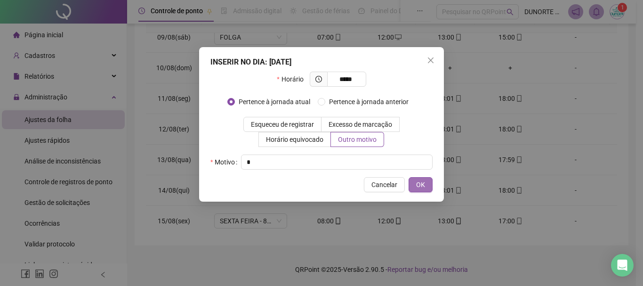
click at [424, 183] on span "OK" at bounding box center [420, 184] width 9 height 10
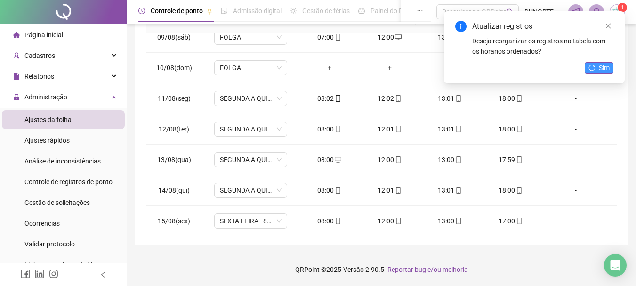
click at [611, 70] on button "Sim" at bounding box center [599, 67] width 29 height 11
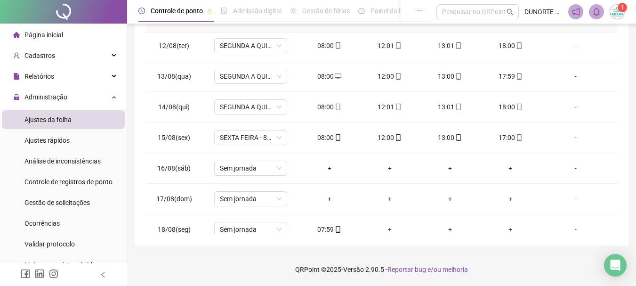
scroll to position [350, 0]
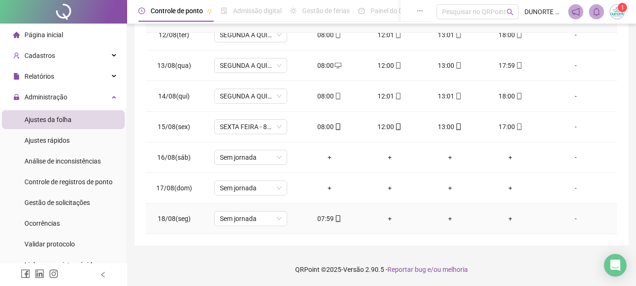
click at [323, 220] on div "07:59" at bounding box center [329, 218] width 45 height 10
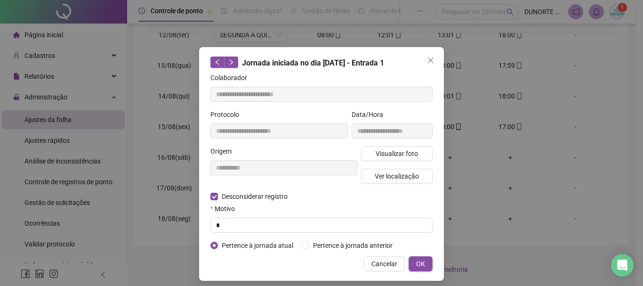
type input "**********"
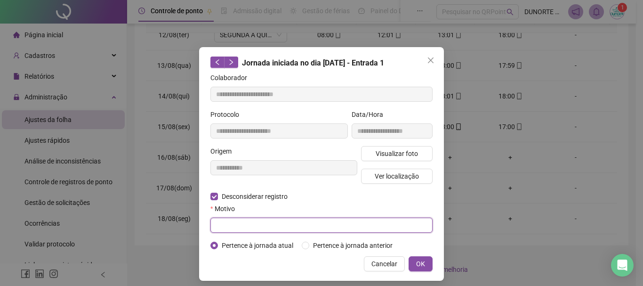
click at [373, 225] on input "text" at bounding box center [321, 224] width 222 height 15
type input "*"
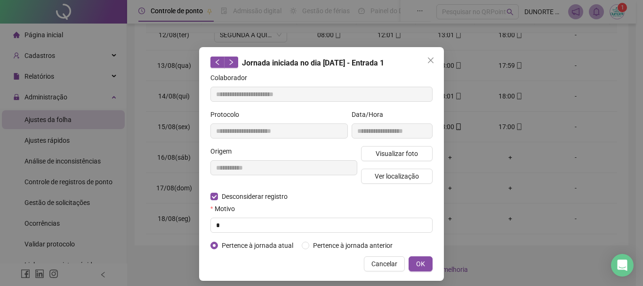
click at [432, 272] on div "**********" at bounding box center [321, 163] width 245 height 233
click at [427, 265] on button "OK" at bounding box center [421, 263] width 24 height 15
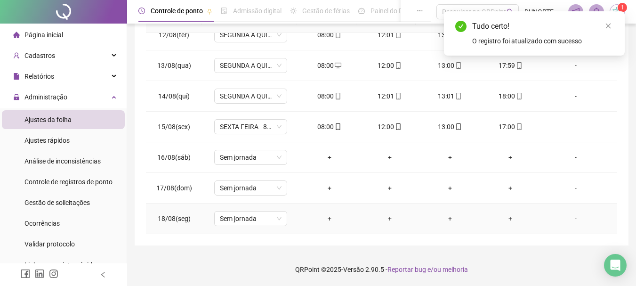
click at [325, 219] on div "+" at bounding box center [329, 218] width 45 height 10
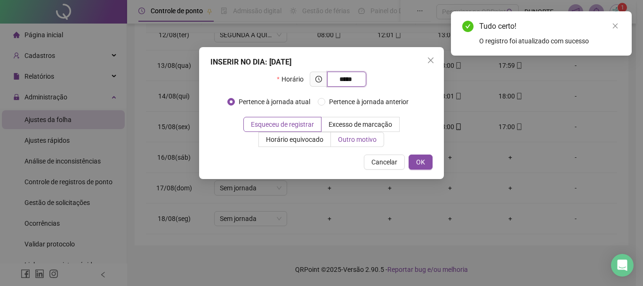
type input "*****"
click at [358, 140] on span "Outro motivo" at bounding box center [357, 140] width 39 height 8
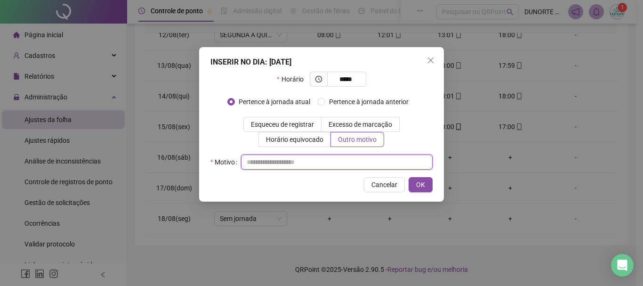
click at [325, 164] on input "text" at bounding box center [337, 161] width 192 height 15
type input "*"
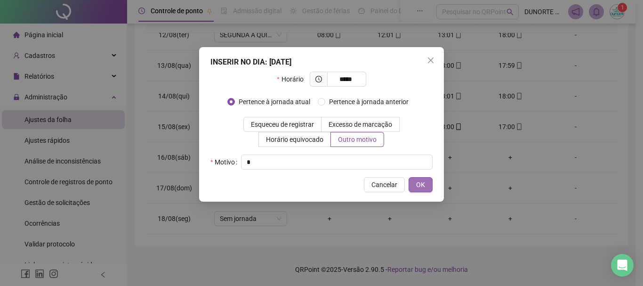
click at [421, 185] on span "OK" at bounding box center [420, 184] width 9 height 10
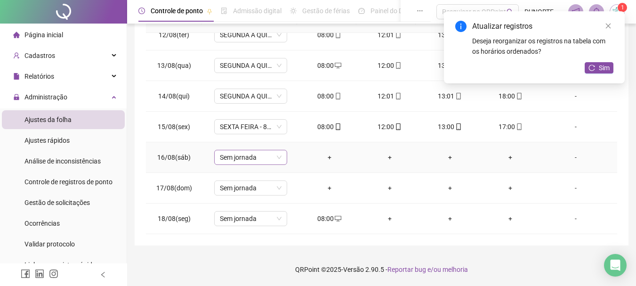
click at [235, 156] on span "Sem jornada" at bounding box center [251, 157] width 62 height 14
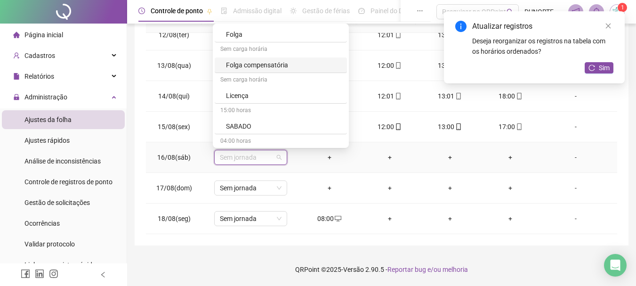
scroll to position [94, 0]
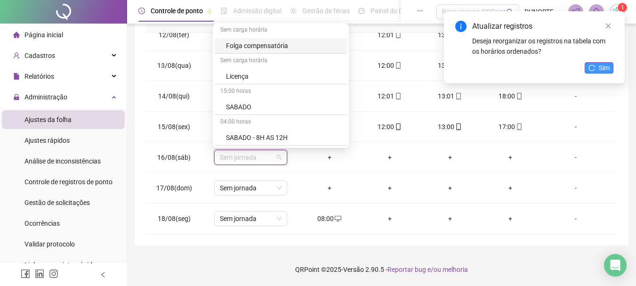
click at [606, 68] on span "Sim" at bounding box center [604, 68] width 11 height 10
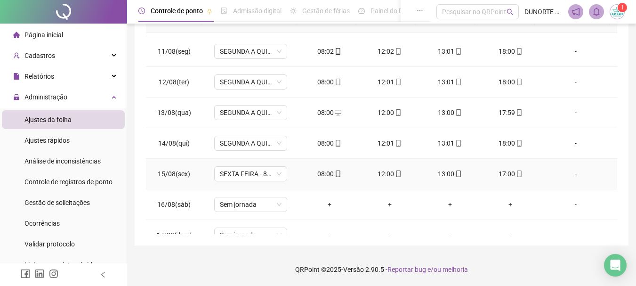
scroll to position [350, 0]
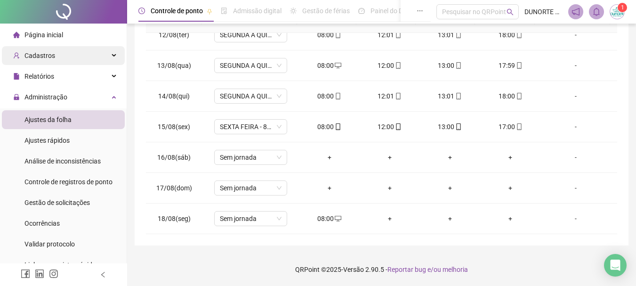
click at [54, 55] on div "Cadastros" at bounding box center [63, 55] width 123 height 19
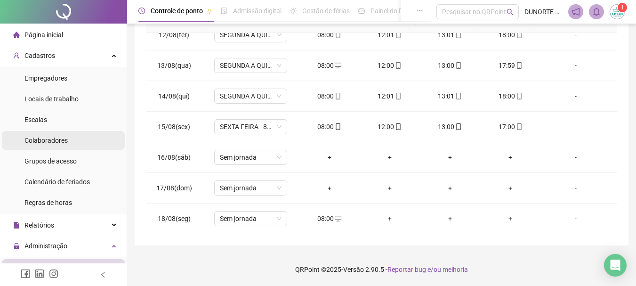
click at [47, 137] on span "Colaboradores" at bounding box center [45, 141] width 43 height 8
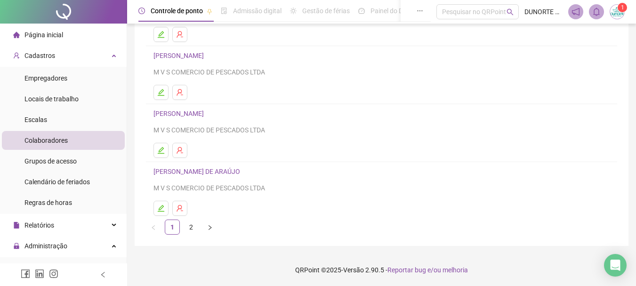
scroll to position [169, 0]
click at [193, 227] on link "2" at bounding box center [191, 226] width 14 height 14
click at [162, 207] on icon "edit" at bounding box center [161, 207] width 7 height 7
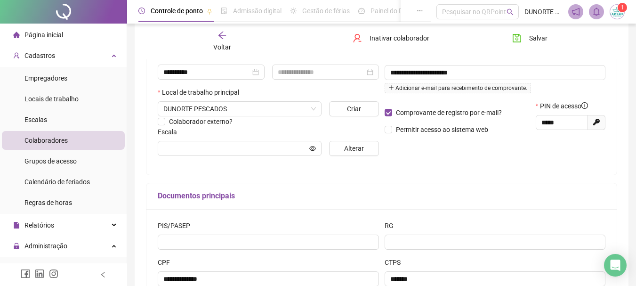
scroll to position [200, 0]
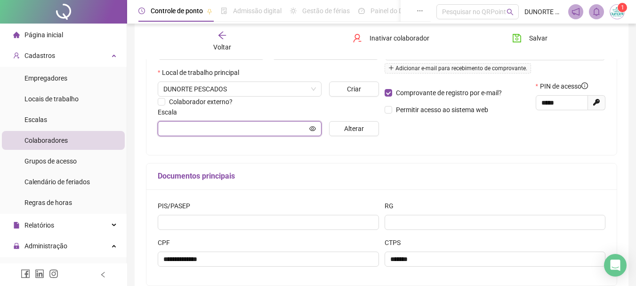
click at [271, 126] on input "text" at bounding box center [235, 128] width 144 height 10
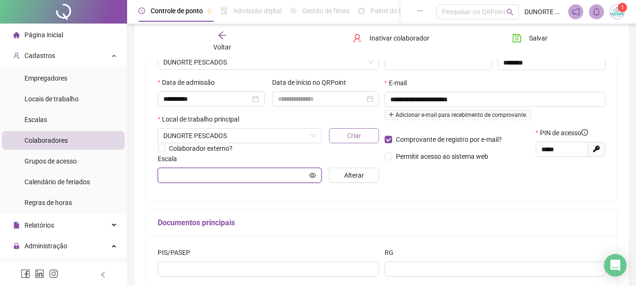
scroll to position [153, 0]
click at [358, 177] on span "Alterar" at bounding box center [354, 175] width 20 height 10
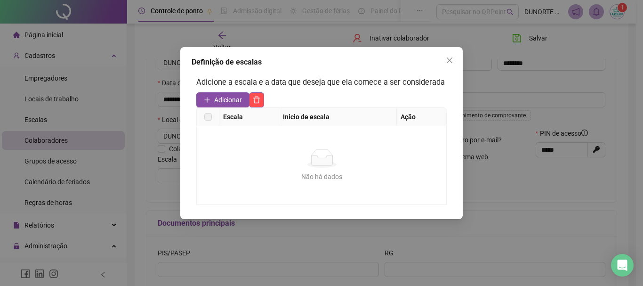
click at [453, 58] on span "Close" at bounding box center [449, 60] width 15 height 8
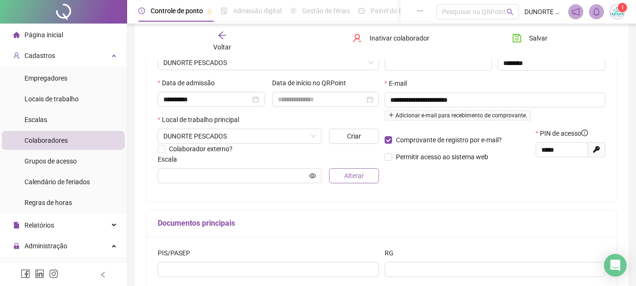
click at [342, 177] on button "Alterar" at bounding box center [353, 175] width 49 height 15
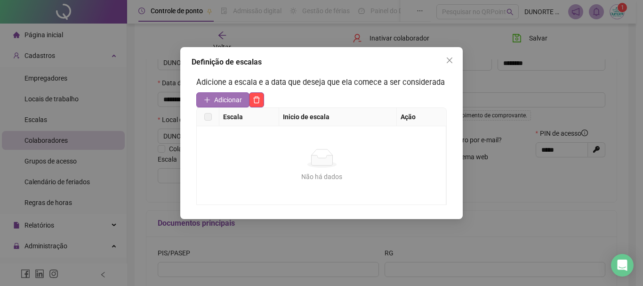
click at [226, 98] on span "Adicionar" at bounding box center [228, 100] width 28 height 10
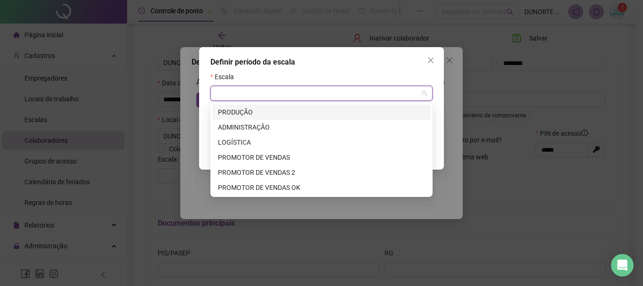
click at [248, 97] on input "search" at bounding box center [317, 93] width 202 height 14
click at [258, 114] on div "PRODUÇÃO" at bounding box center [321, 112] width 207 height 10
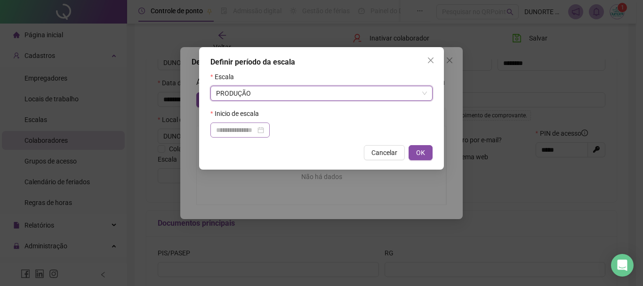
click at [264, 131] on div at bounding box center [240, 130] width 48 height 10
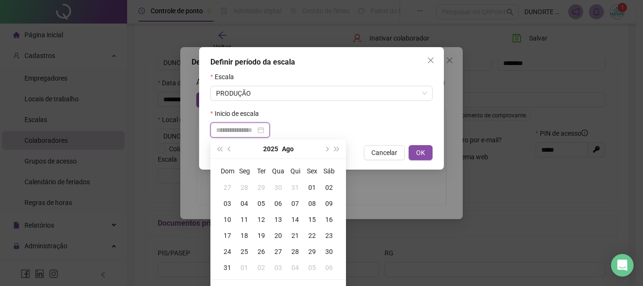
type input "**********"
click at [313, 186] on div "01" at bounding box center [312, 187] width 17 height 10
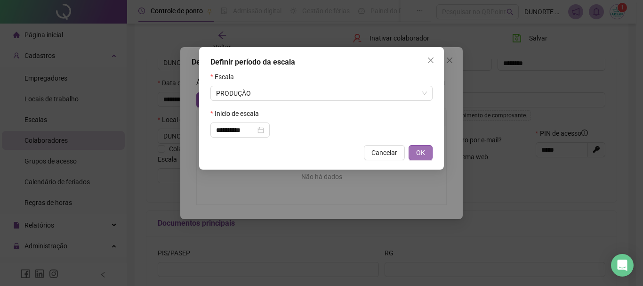
click at [418, 154] on span "OK" at bounding box center [420, 152] width 9 height 10
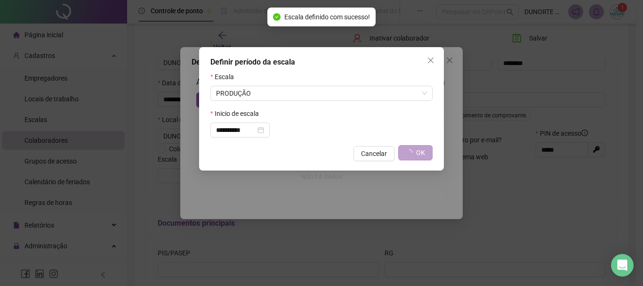
type input "********"
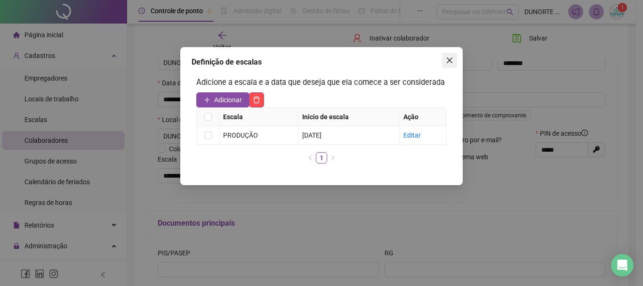
click at [446, 64] on icon "close" at bounding box center [450, 60] width 8 height 8
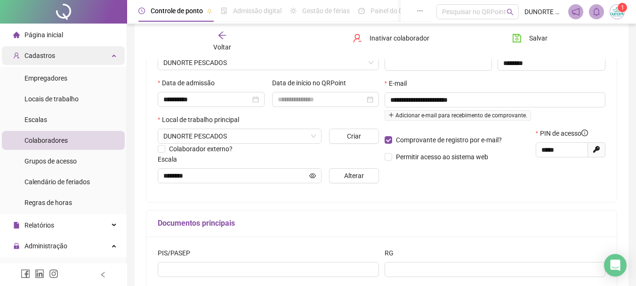
click at [44, 54] on span "Cadastros" at bounding box center [39, 56] width 31 height 8
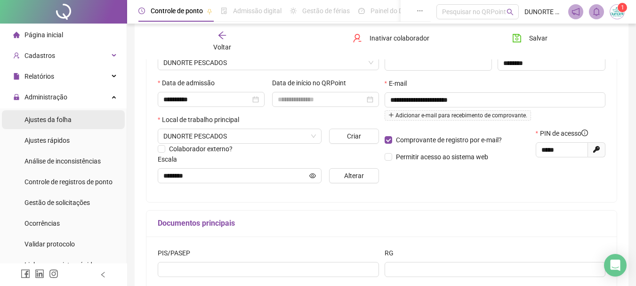
click at [60, 118] on span "Ajustes da folha" at bounding box center [47, 120] width 47 height 8
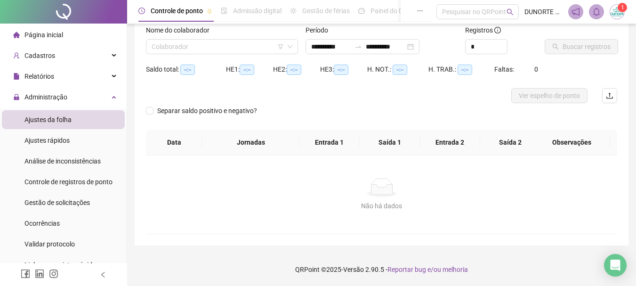
scroll to position [62, 0]
type input "**********"
click at [54, 60] on div "Cadastros" at bounding box center [63, 55] width 123 height 19
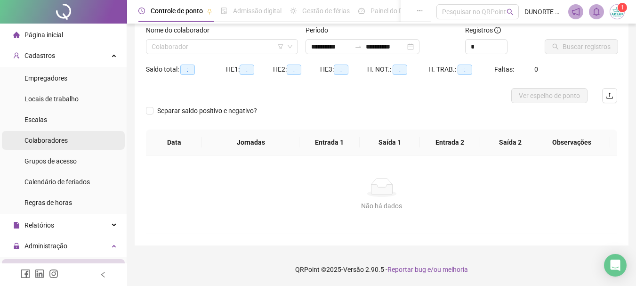
click at [57, 140] on span "Colaboradores" at bounding box center [45, 141] width 43 height 8
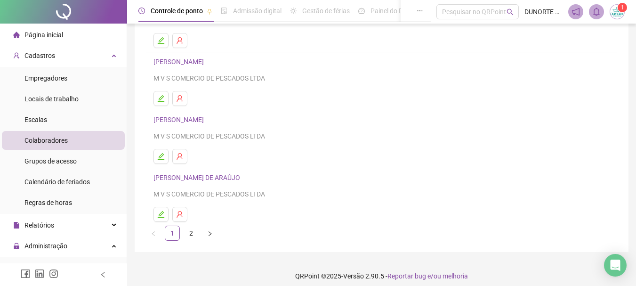
scroll to position [169, 0]
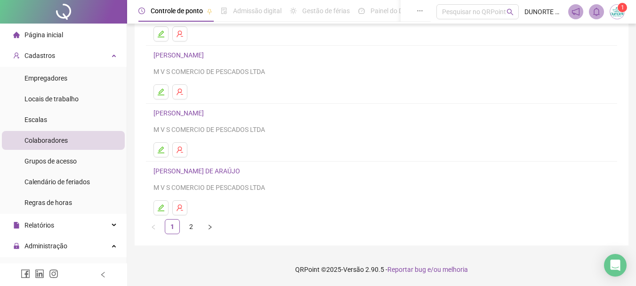
click at [192, 228] on link "2" at bounding box center [191, 226] width 14 height 14
click at [162, 208] on icon "edit" at bounding box center [161, 208] width 8 height 8
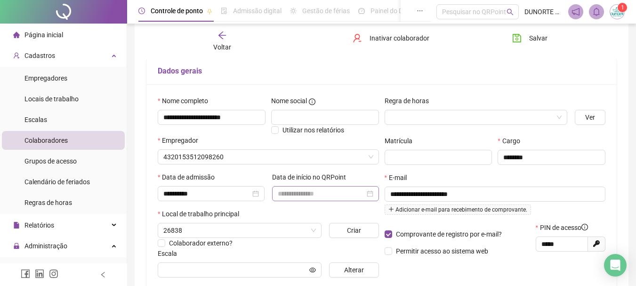
type input "********"
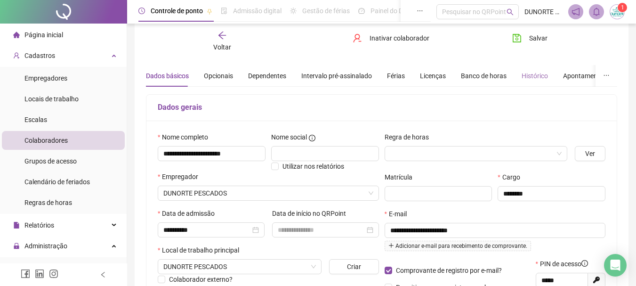
scroll to position [0, 0]
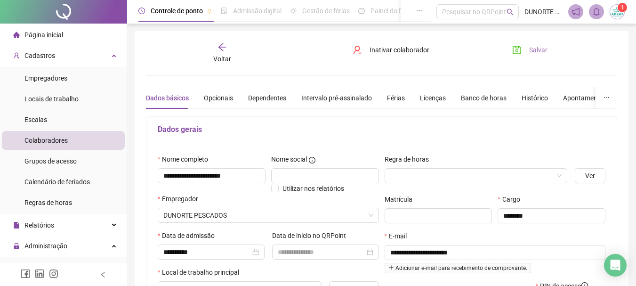
click at [539, 43] on button "Salvar" at bounding box center [529, 49] width 49 height 15
click at [38, 246] on span "Administração" at bounding box center [45, 246] width 43 height 8
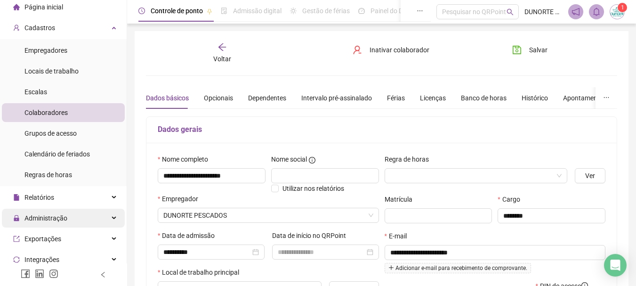
scroll to position [47, 0]
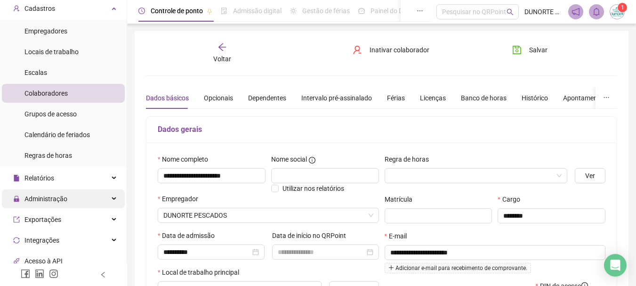
click at [62, 195] on span "Administração" at bounding box center [45, 199] width 43 height 8
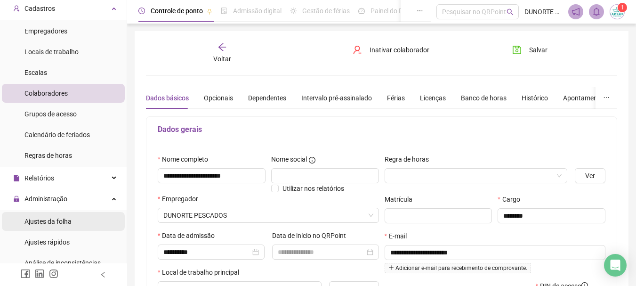
click at [56, 220] on span "Ajustes da folha" at bounding box center [47, 221] width 47 height 8
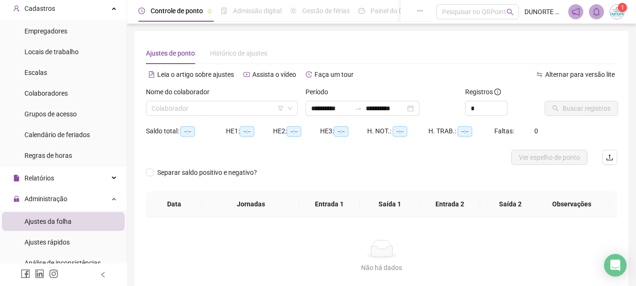
type input "**********"
click at [419, 103] on div "**********" at bounding box center [363, 108] width 114 height 15
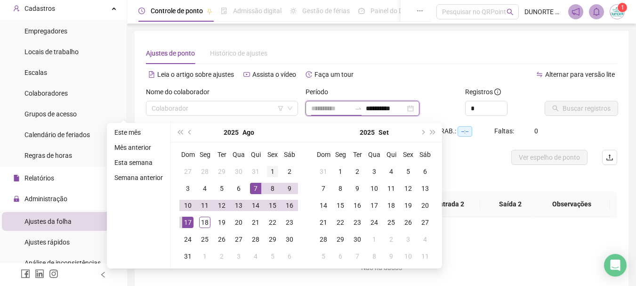
type input "**********"
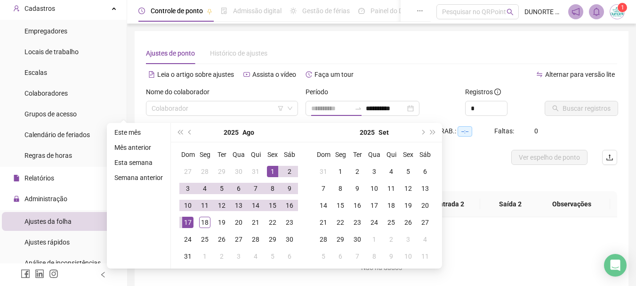
click at [269, 166] on div "1" at bounding box center [272, 171] width 11 height 11
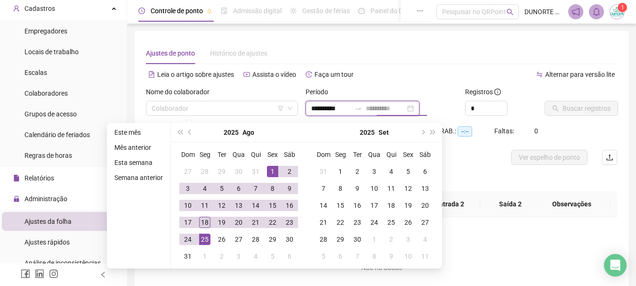
type input "**********"
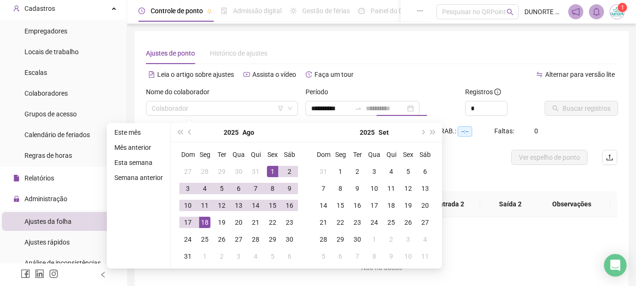
click at [205, 223] on div "18" at bounding box center [204, 222] width 11 height 11
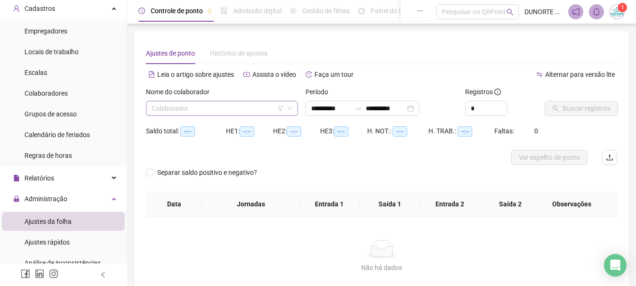
click at [166, 104] on input "search" at bounding box center [218, 108] width 132 height 14
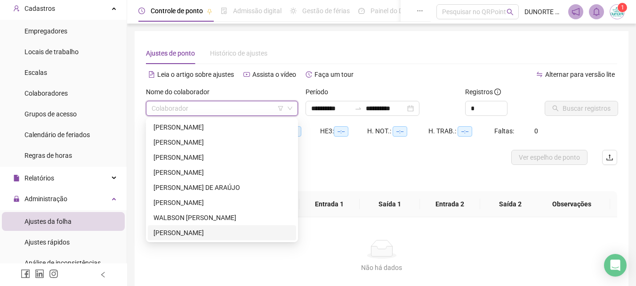
click at [210, 231] on div "[PERSON_NAME]" at bounding box center [221, 232] width 137 height 10
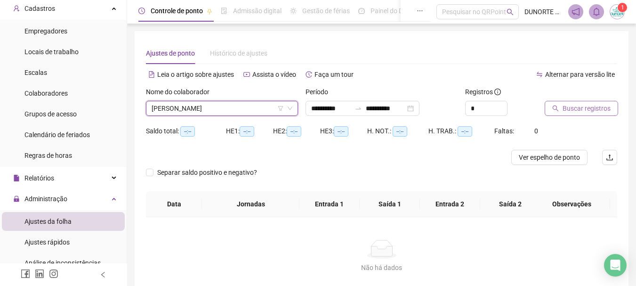
click at [592, 110] on span "Buscar registros" at bounding box center [587, 108] width 48 height 10
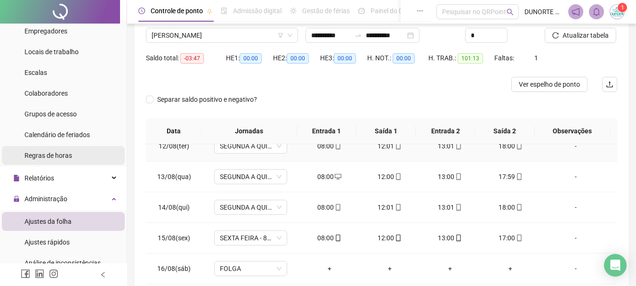
scroll to position [94, 0]
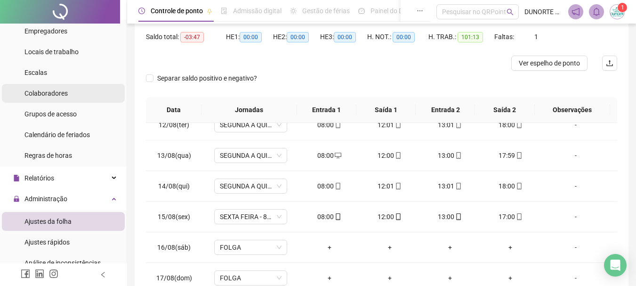
click at [63, 92] on span "Colaboradores" at bounding box center [45, 93] width 43 height 8
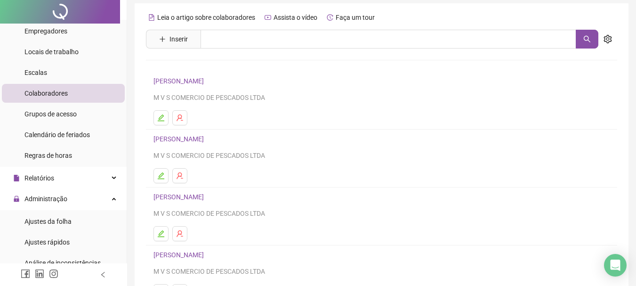
scroll to position [47, 0]
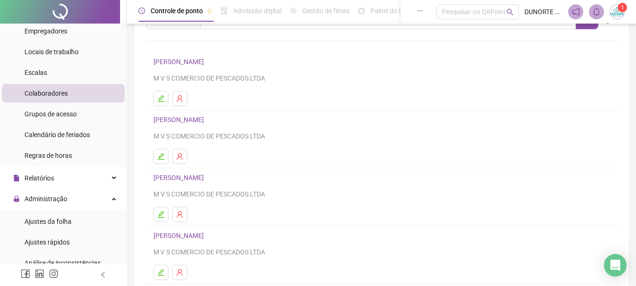
click at [166, 206] on li "[PERSON_NAME] PADILHA M V S COMERCIO DE PESCADOS LTDA" at bounding box center [381, 197] width 471 height 58
click at [161, 213] on icon "edit" at bounding box center [161, 214] width 8 height 8
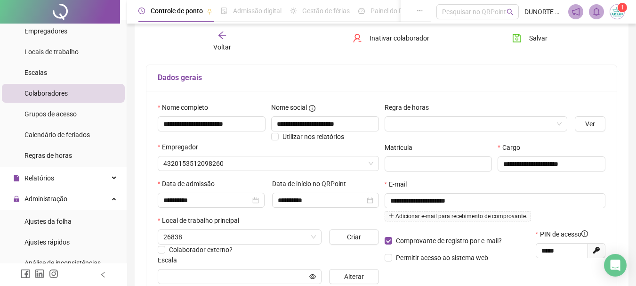
type input "**********"
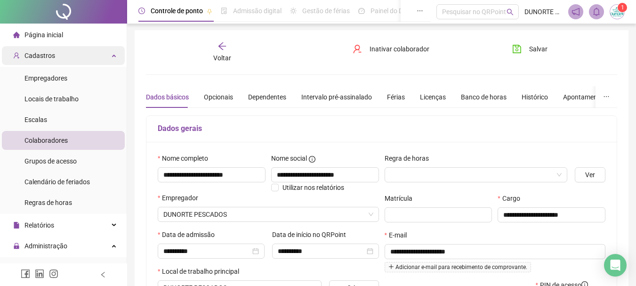
scroll to position [0, 0]
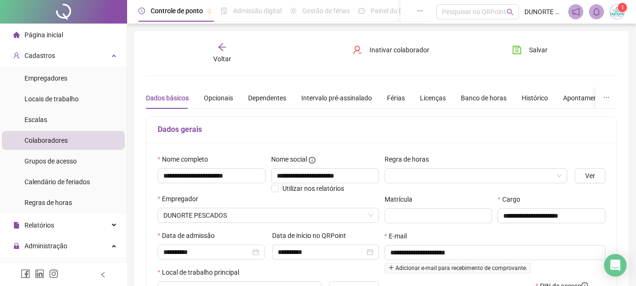
click at [55, 37] on span "Página inicial" at bounding box center [43, 35] width 39 height 8
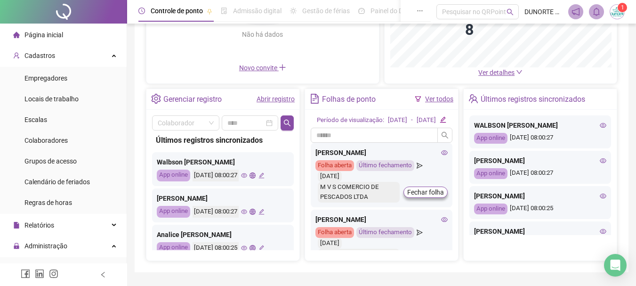
scroll to position [280, 0]
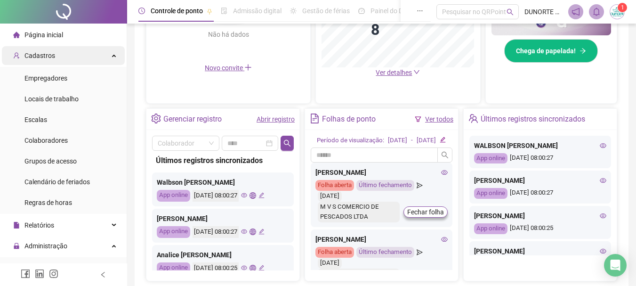
click at [57, 56] on div "Cadastros" at bounding box center [63, 55] width 123 height 19
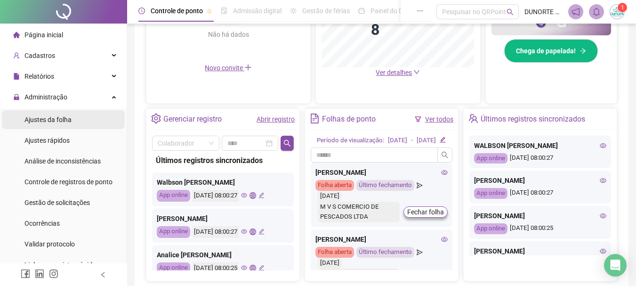
click at [55, 120] on span "Ajustes da folha" at bounding box center [47, 120] width 47 height 8
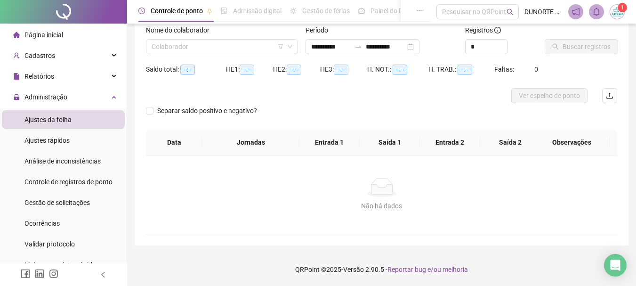
scroll to position [62, 0]
click at [178, 46] on input "search" at bounding box center [218, 47] width 132 height 14
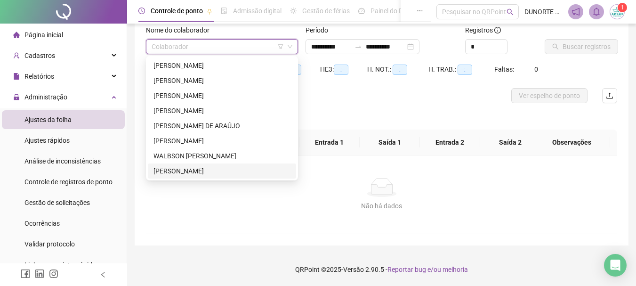
click at [163, 174] on div "[PERSON_NAME]" at bounding box center [221, 171] width 137 height 10
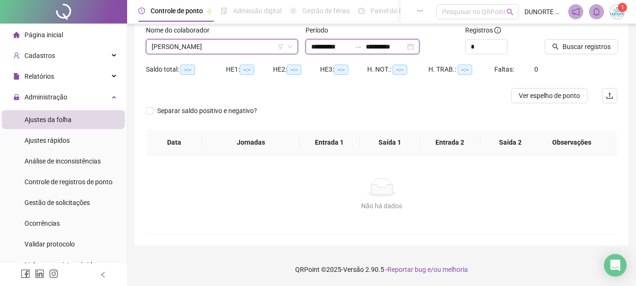
click at [392, 45] on input "**********" at bounding box center [386, 46] width 40 height 10
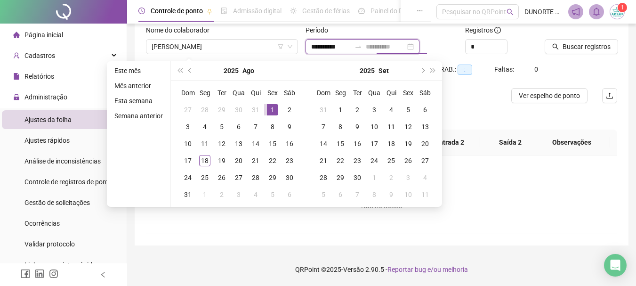
type input "**********"
click at [272, 110] on div "1" at bounding box center [272, 109] width 11 height 11
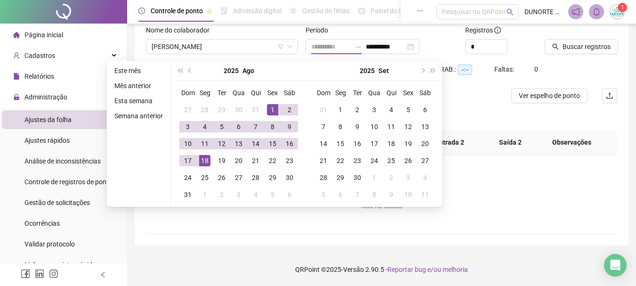
click at [207, 158] on div "18" at bounding box center [204, 160] width 11 height 11
type input "**********"
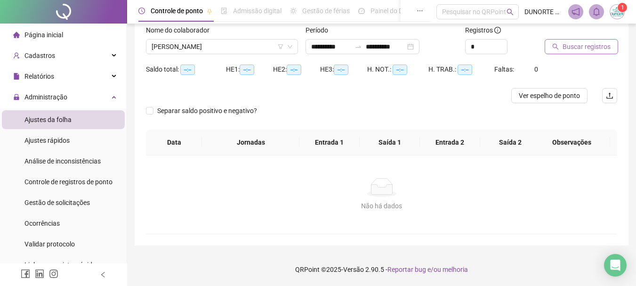
click at [611, 48] on button "Buscar registros" at bounding box center [581, 46] width 73 height 15
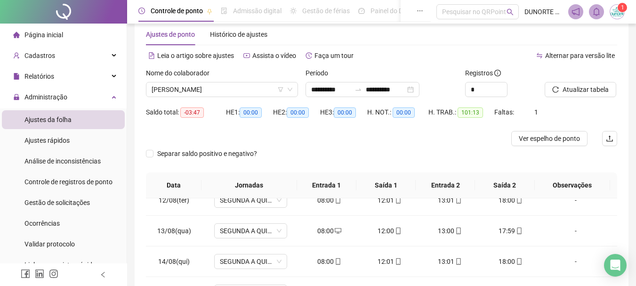
scroll to position [0, 0]
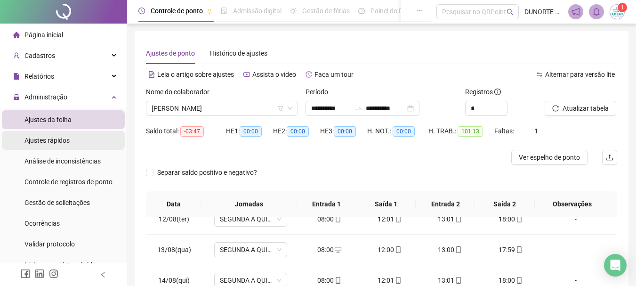
click at [46, 145] on div "Ajustes rápidos" at bounding box center [46, 140] width 45 height 19
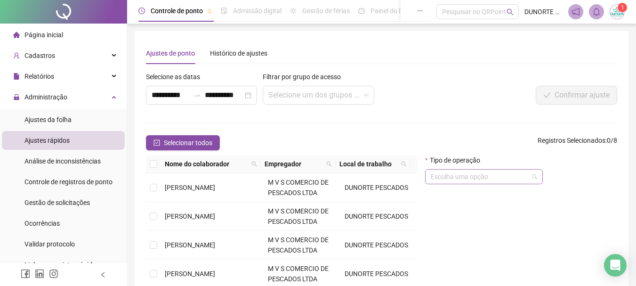
click at [476, 178] on input "search" at bounding box center [480, 176] width 98 height 14
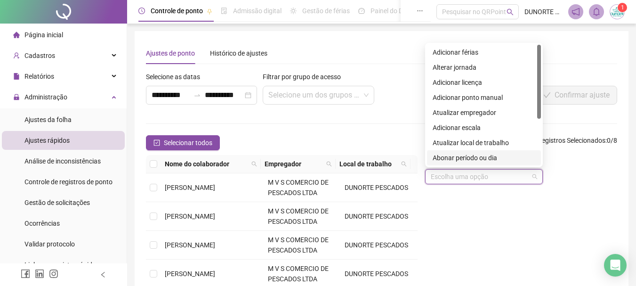
click at [480, 159] on div "Abonar período ou dia" at bounding box center [484, 158] width 103 height 10
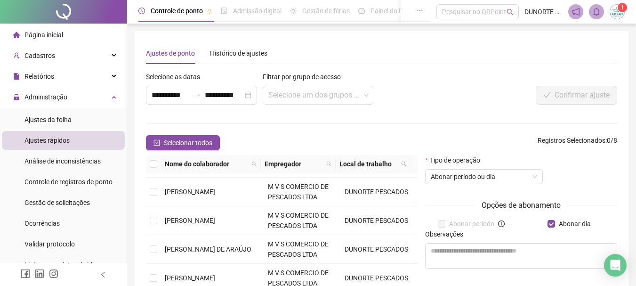
scroll to position [51, 0]
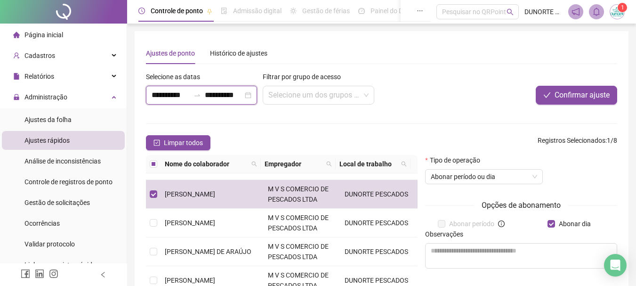
click at [168, 98] on input "**********" at bounding box center [171, 94] width 38 height 11
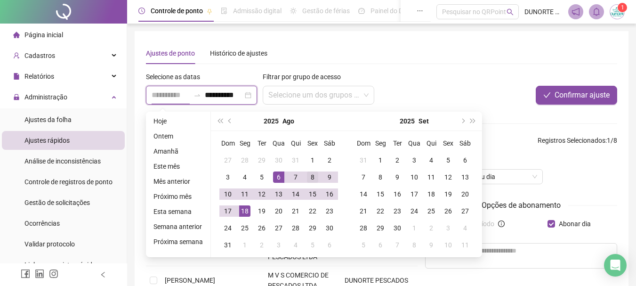
type input "**********"
click at [310, 177] on div "8" at bounding box center [312, 176] width 11 height 11
type input "**********"
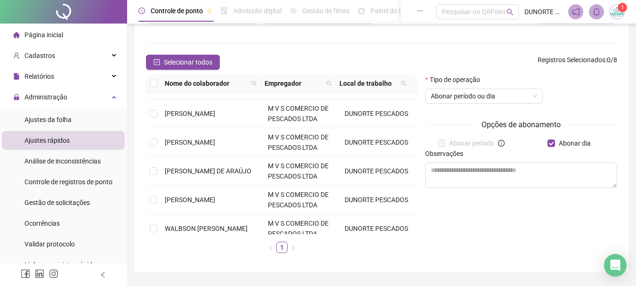
scroll to position [94, 0]
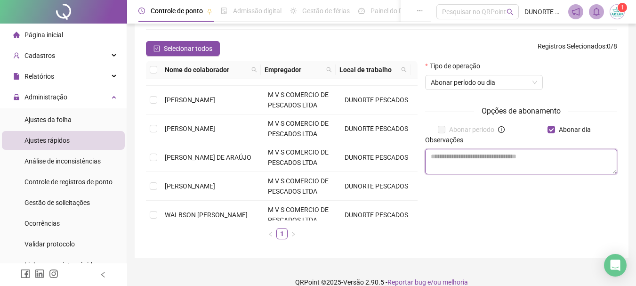
click at [466, 165] on textarea at bounding box center [521, 161] width 192 height 25
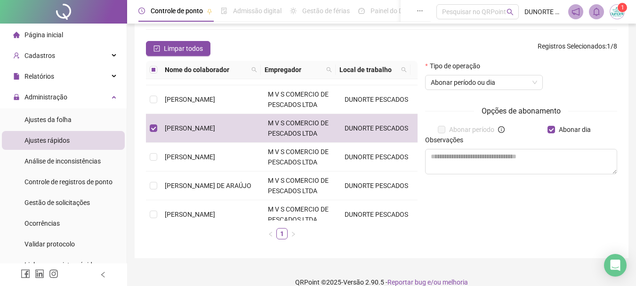
scroll to position [0, 0]
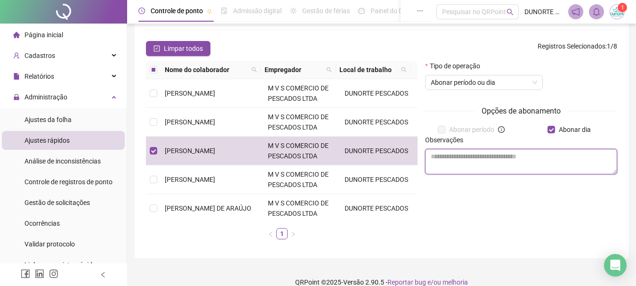
click at [463, 159] on textarea at bounding box center [521, 161] width 192 height 25
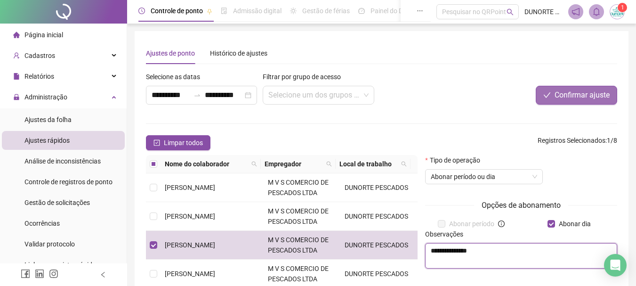
type textarea "**********"
click at [582, 91] on span "Confirmar ajuste" at bounding box center [582, 94] width 55 height 11
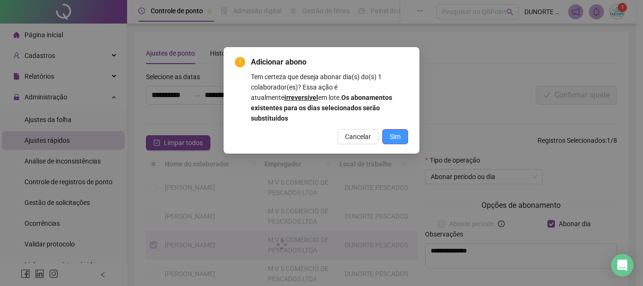
click at [401, 129] on button "Sim" at bounding box center [395, 136] width 26 height 15
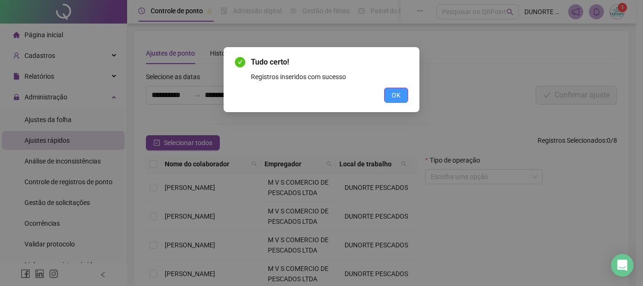
click at [400, 96] on span "OK" at bounding box center [396, 95] width 9 height 10
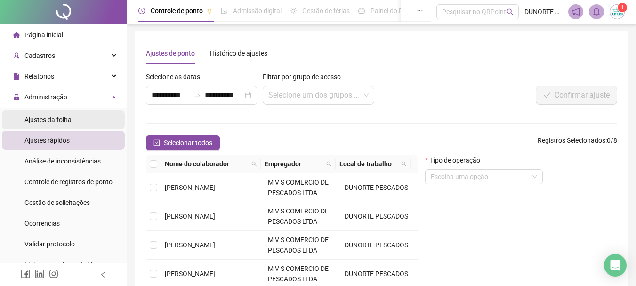
click at [38, 123] on span "Ajustes da folha" at bounding box center [47, 120] width 47 height 8
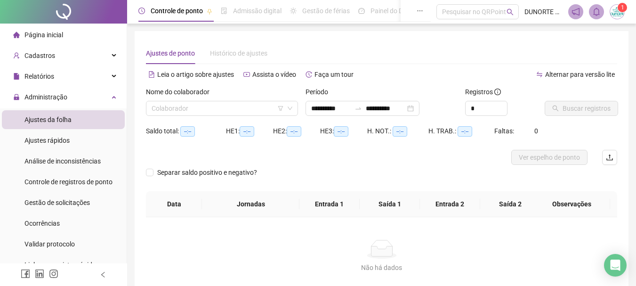
type input "**********"
click at [334, 105] on input "**********" at bounding box center [331, 108] width 40 height 10
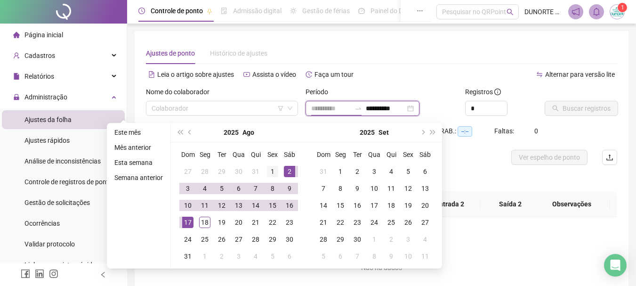
type input "**********"
click at [272, 170] on div "1" at bounding box center [272, 171] width 11 height 11
type input "**********"
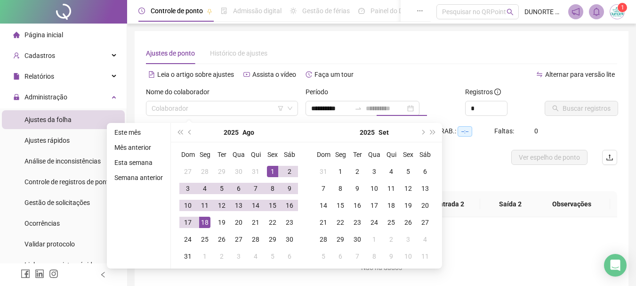
click at [200, 221] on div "18" at bounding box center [204, 222] width 11 height 11
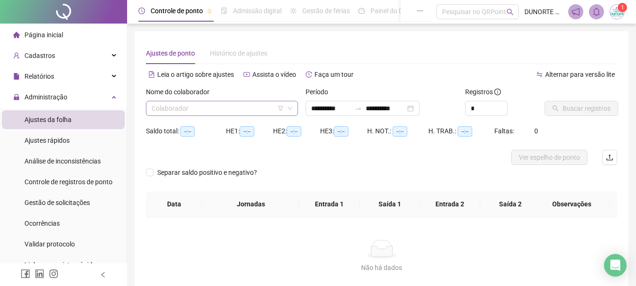
click at [180, 111] on input "search" at bounding box center [218, 108] width 132 height 14
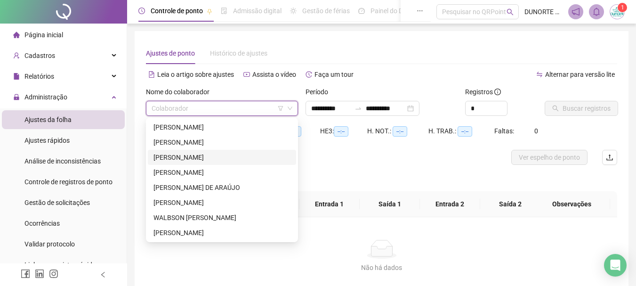
click at [175, 158] on div "[PERSON_NAME]" at bounding box center [221, 157] width 137 height 10
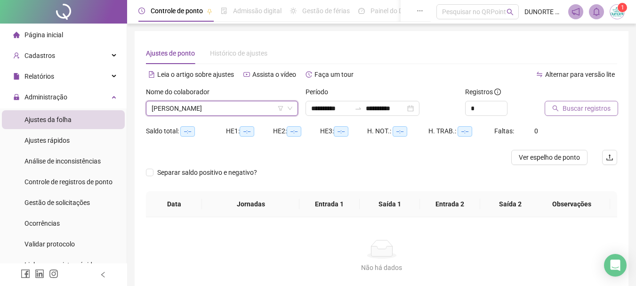
click at [581, 106] on span "Buscar registros" at bounding box center [587, 108] width 48 height 10
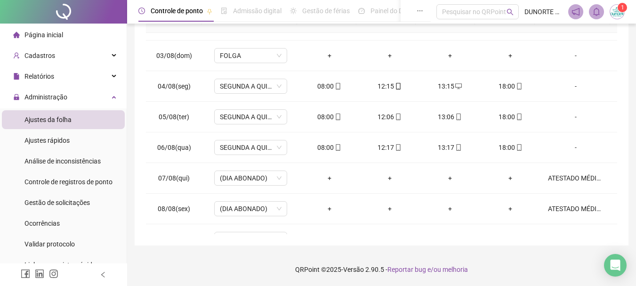
scroll to position [56, 0]
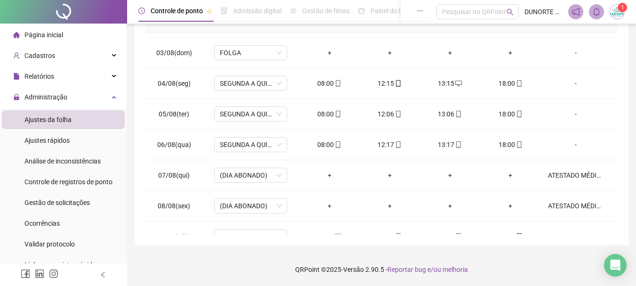
click at [61, 31] on span "Página inicial" at bounding box center [43, 35] width 39 height 8
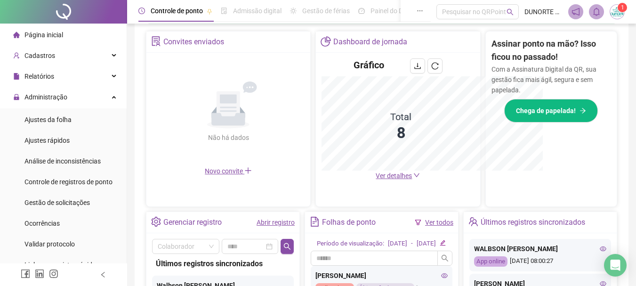
scroll to position [184, 0]
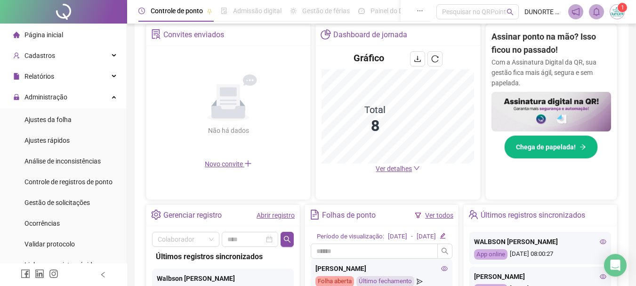
click at [49, 26] on div "Página inicial" at bounding box center [38, 34] width 50 height 19
click at [49, 34] on span "Página inicial" at bounding box center [43, 35] width 39 height 8
click at [50, 36] on span "Página inicial" at bounding box center [43, 35] width 39 height 8
